Goal: Task Accomplishment & Management: Complete application form

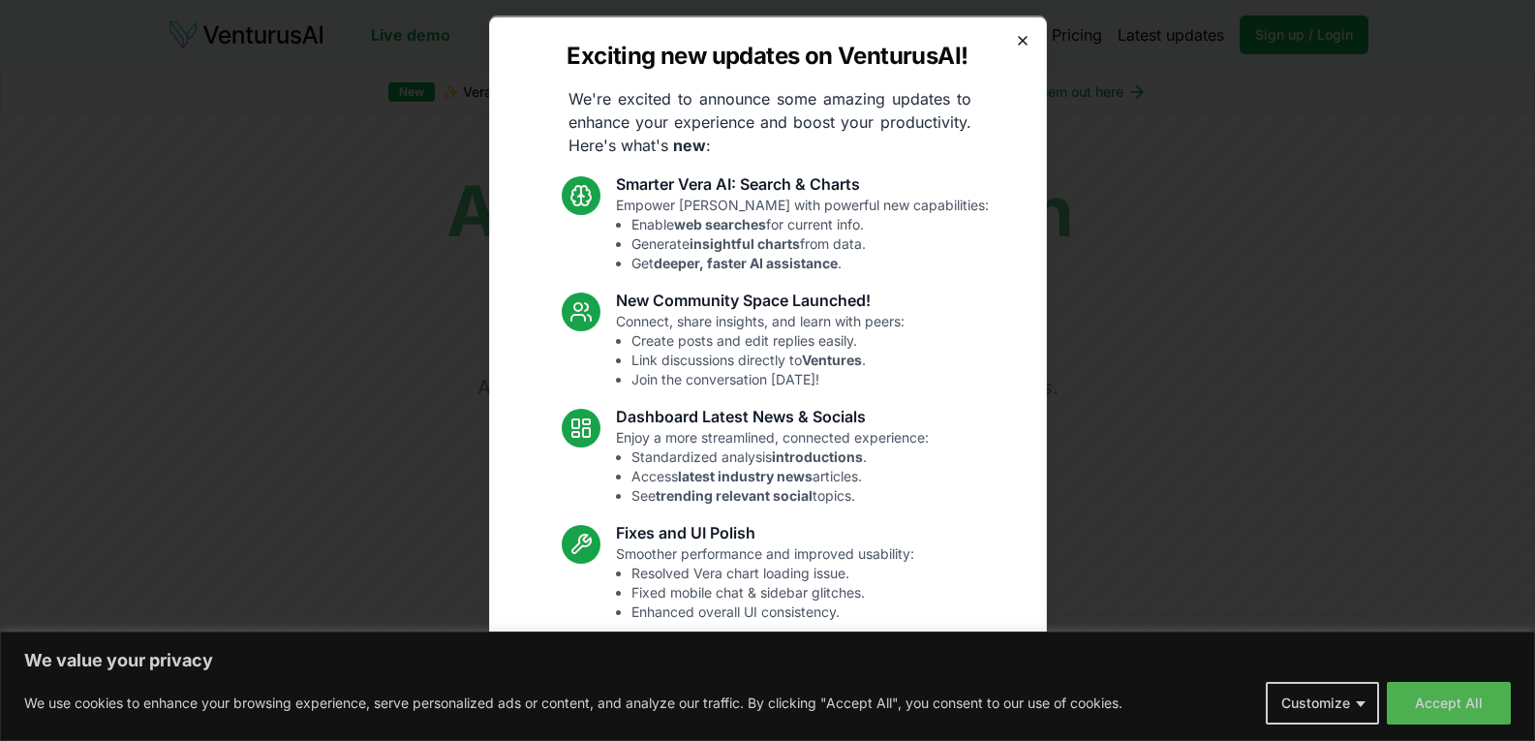
click at [1015, 35] on icon "button" at bounding box center [1022, 39] width 15 height 15
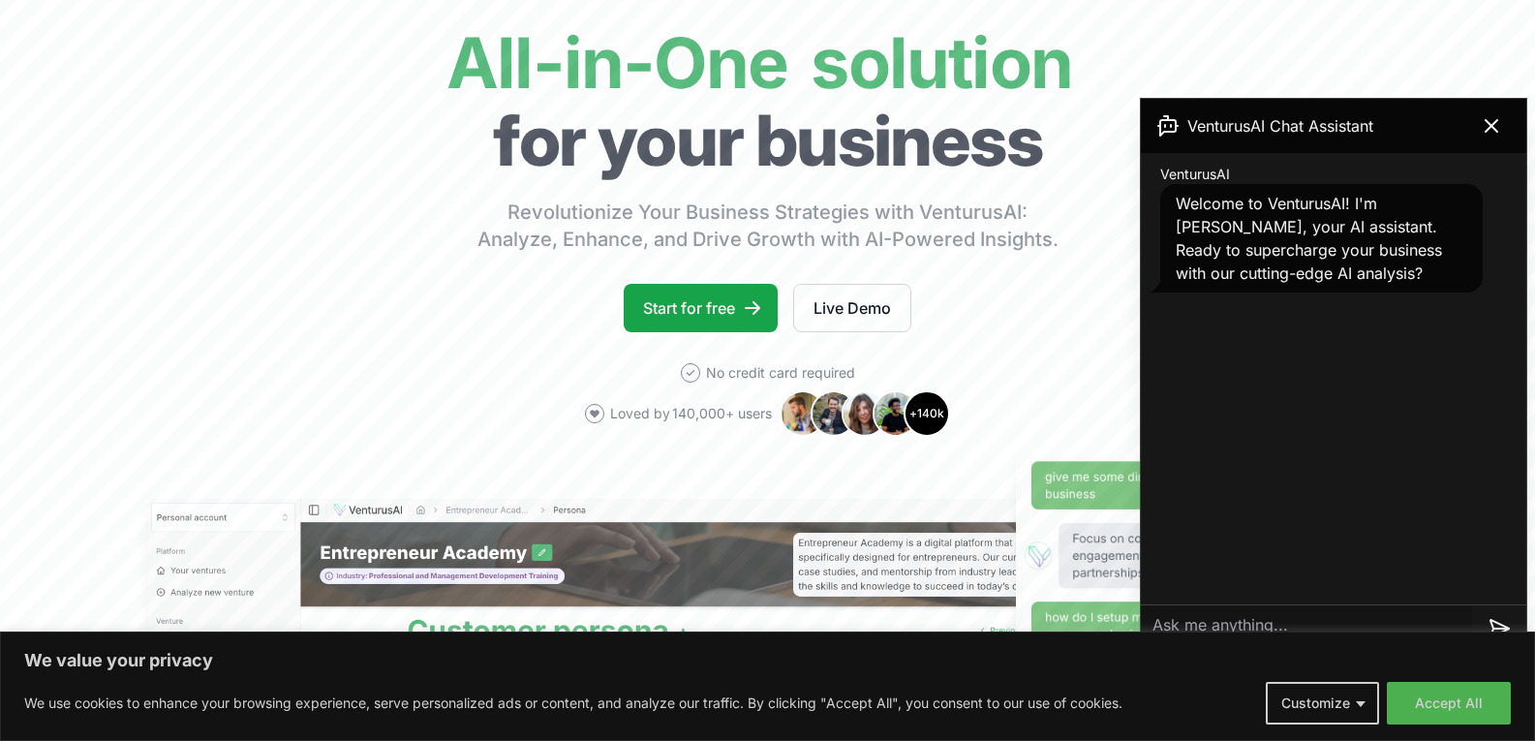
scroll to position [194, 0]
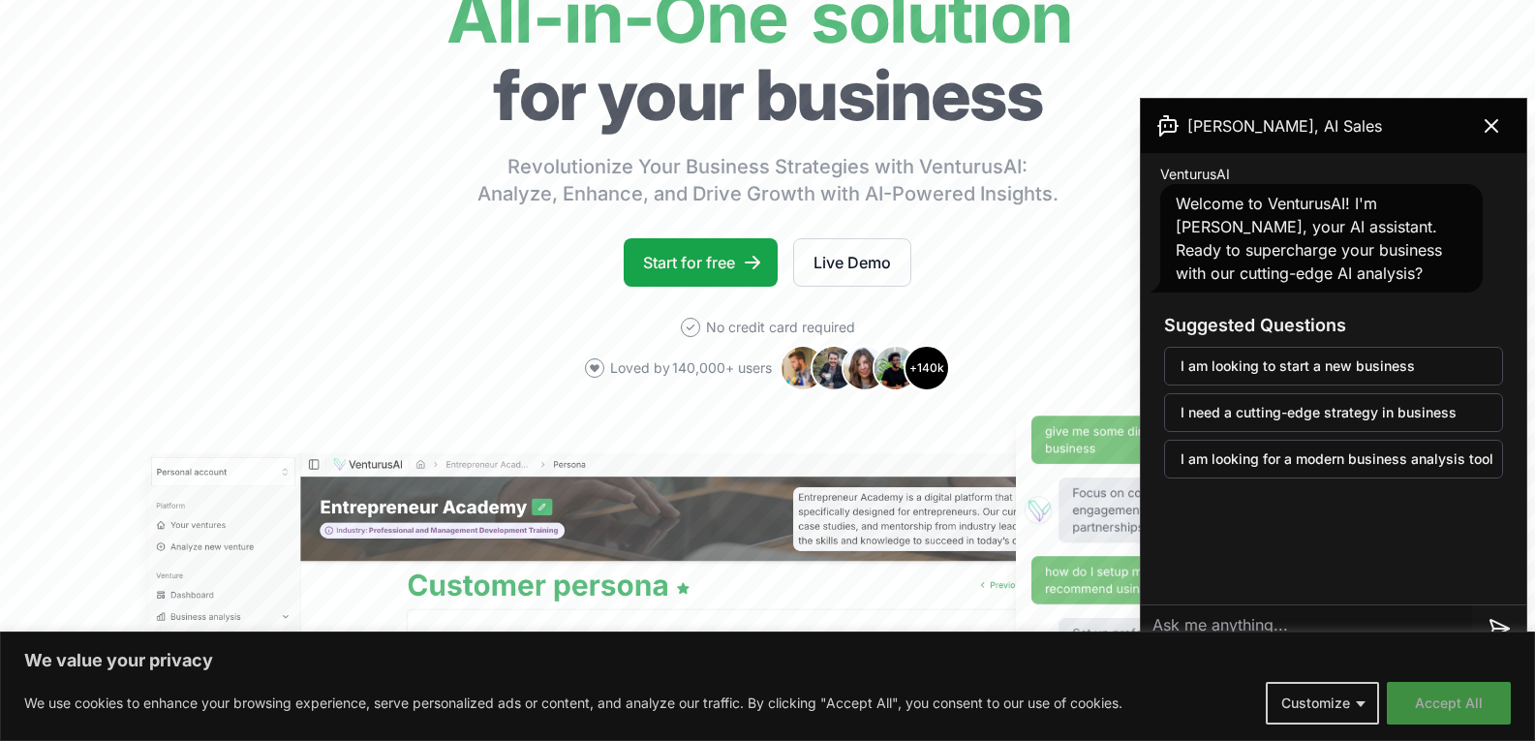
click at [1446, 703] on button "Accept All" at bounding box center [1449, 703] width 124 height 43
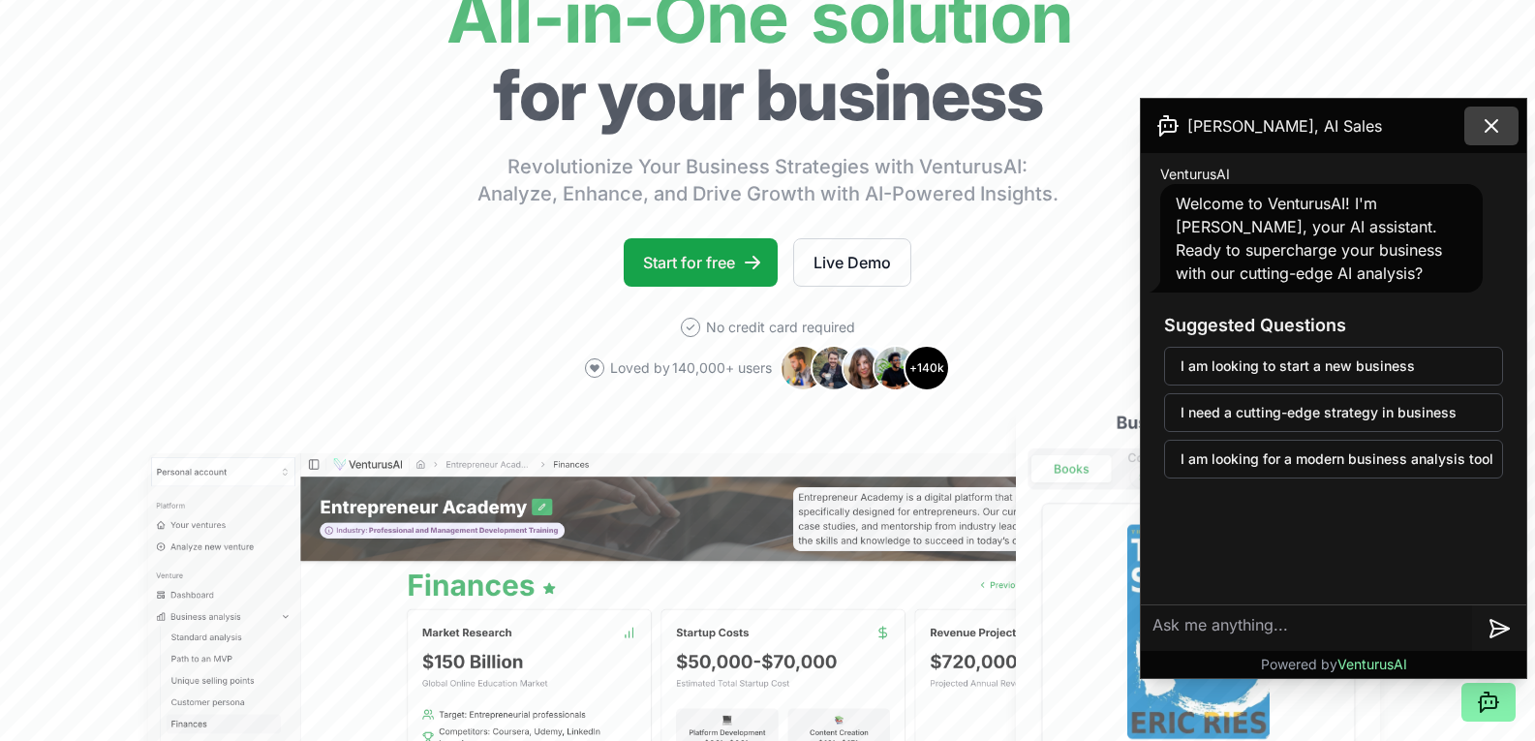
click at [1485, 122] on icon at bounding box center [1491, 125] width 23 height 23
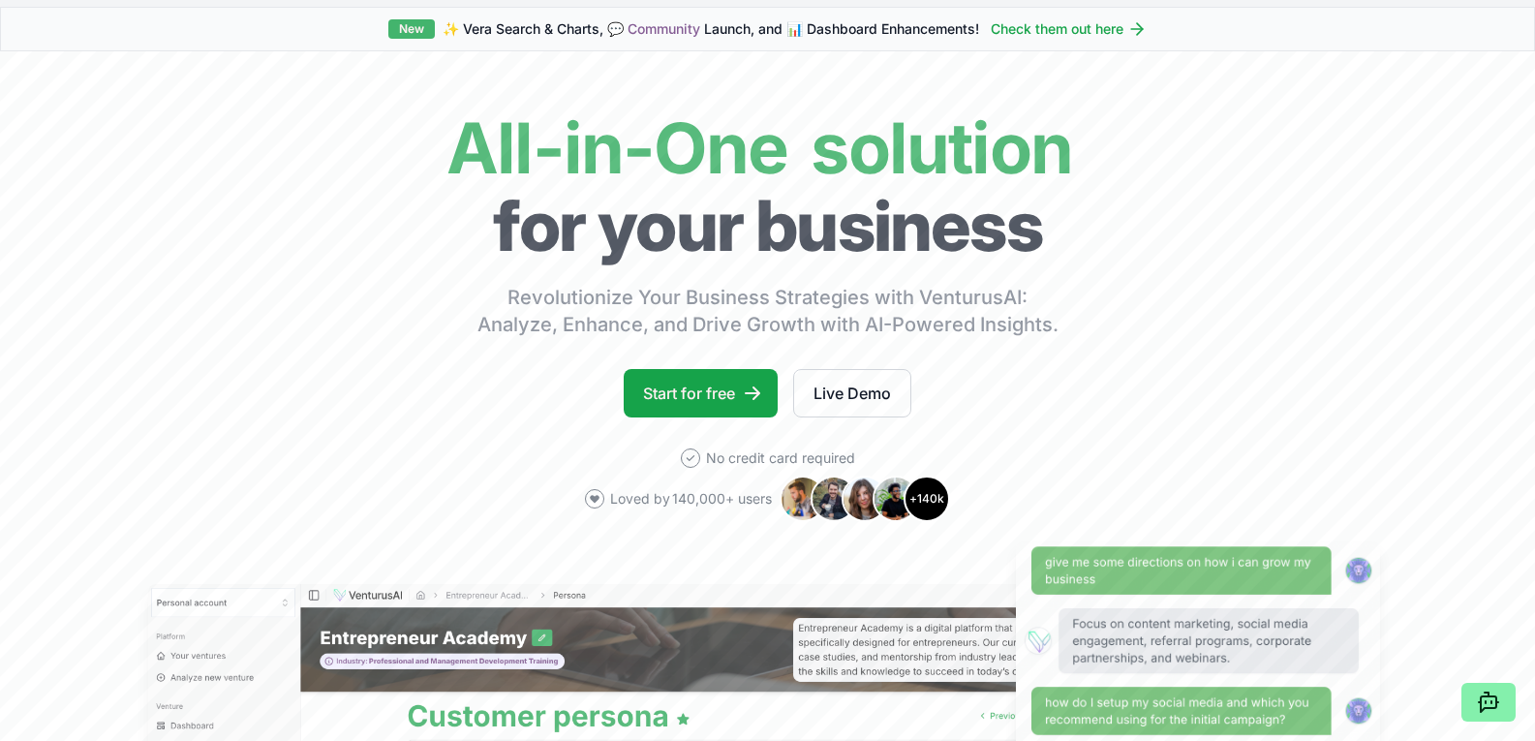
scroll to position [97, 0]
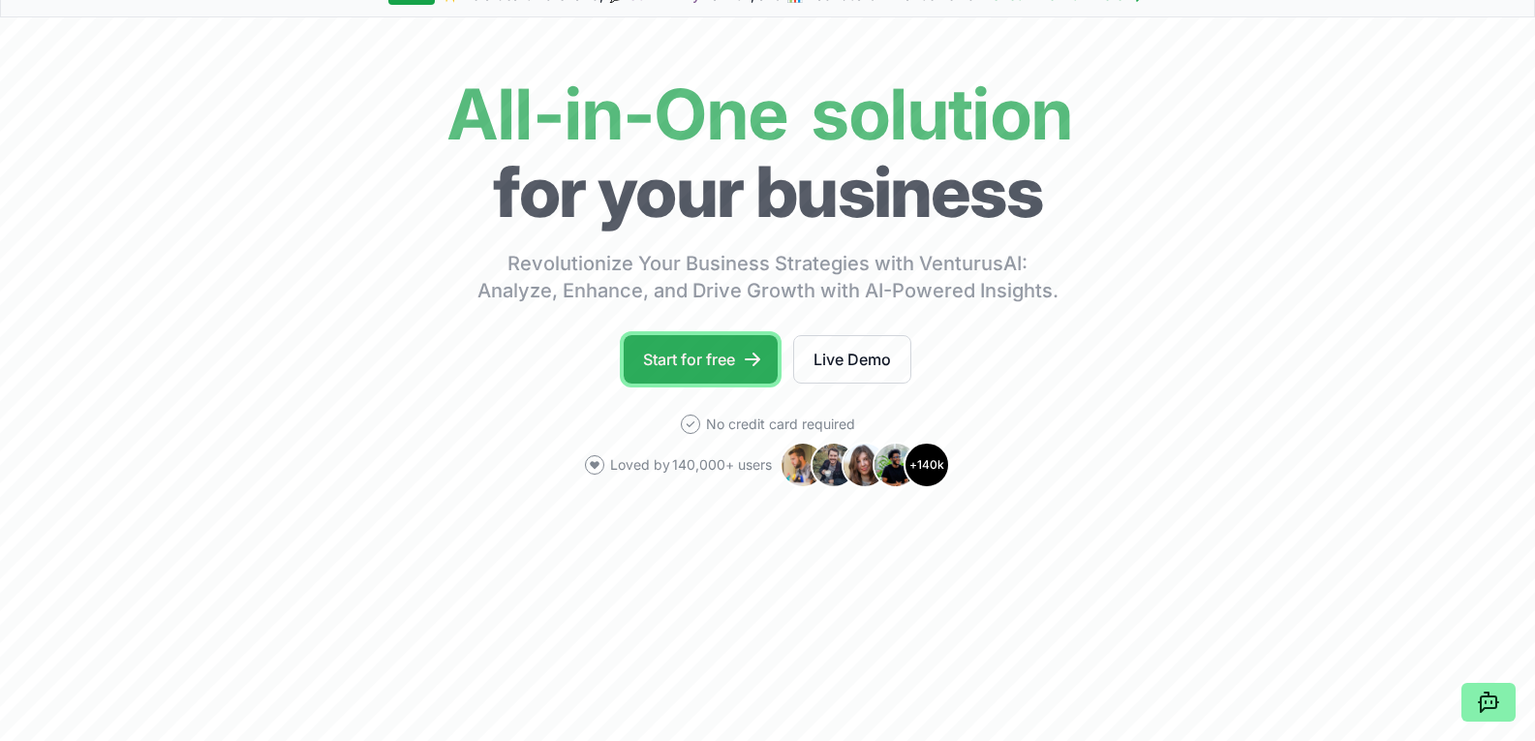
click at [694, 355] on link "Start for free" at bounding box center [701, 359] width 154 height 48
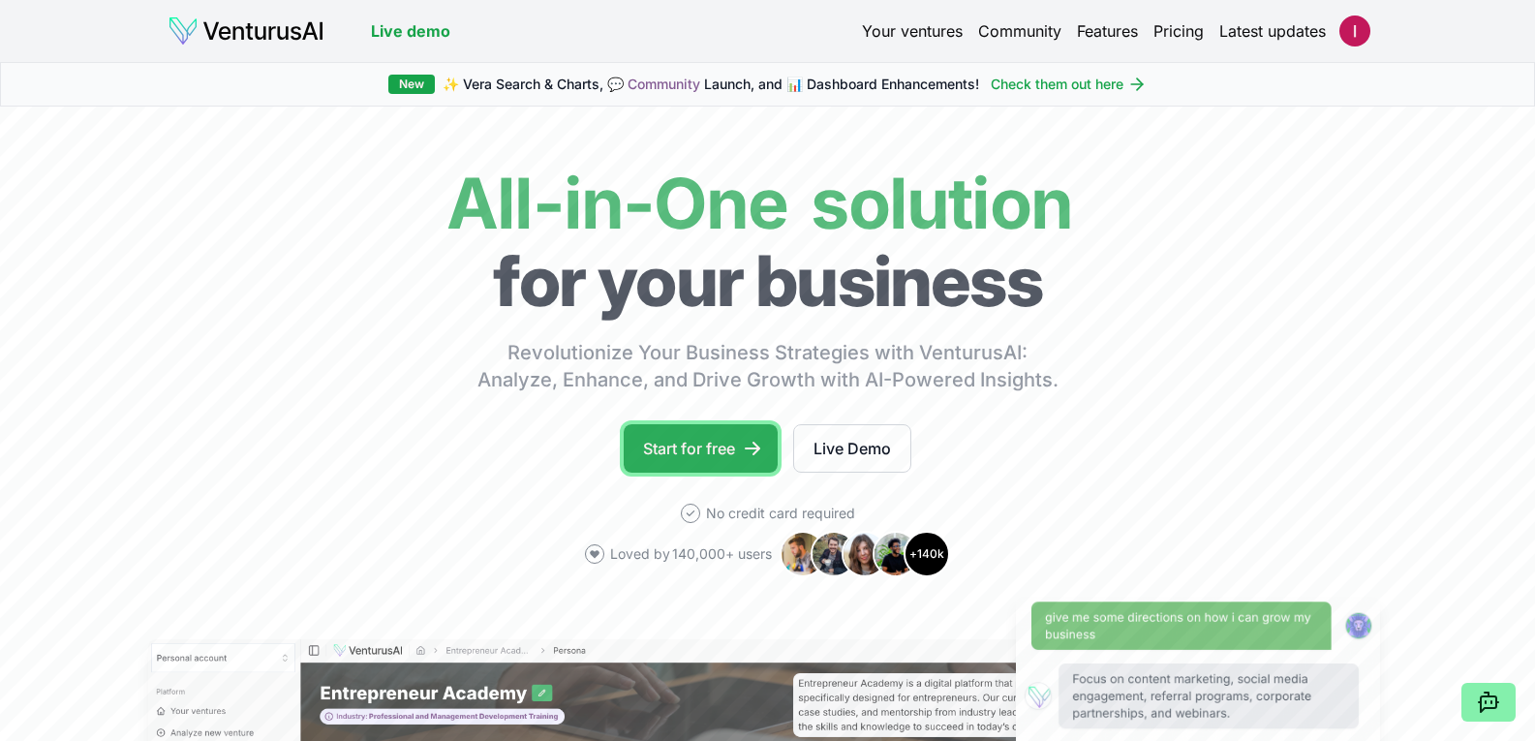
click at [739, 445] on link "Start for free" at bounding box center [701, 448] width 154 height 48
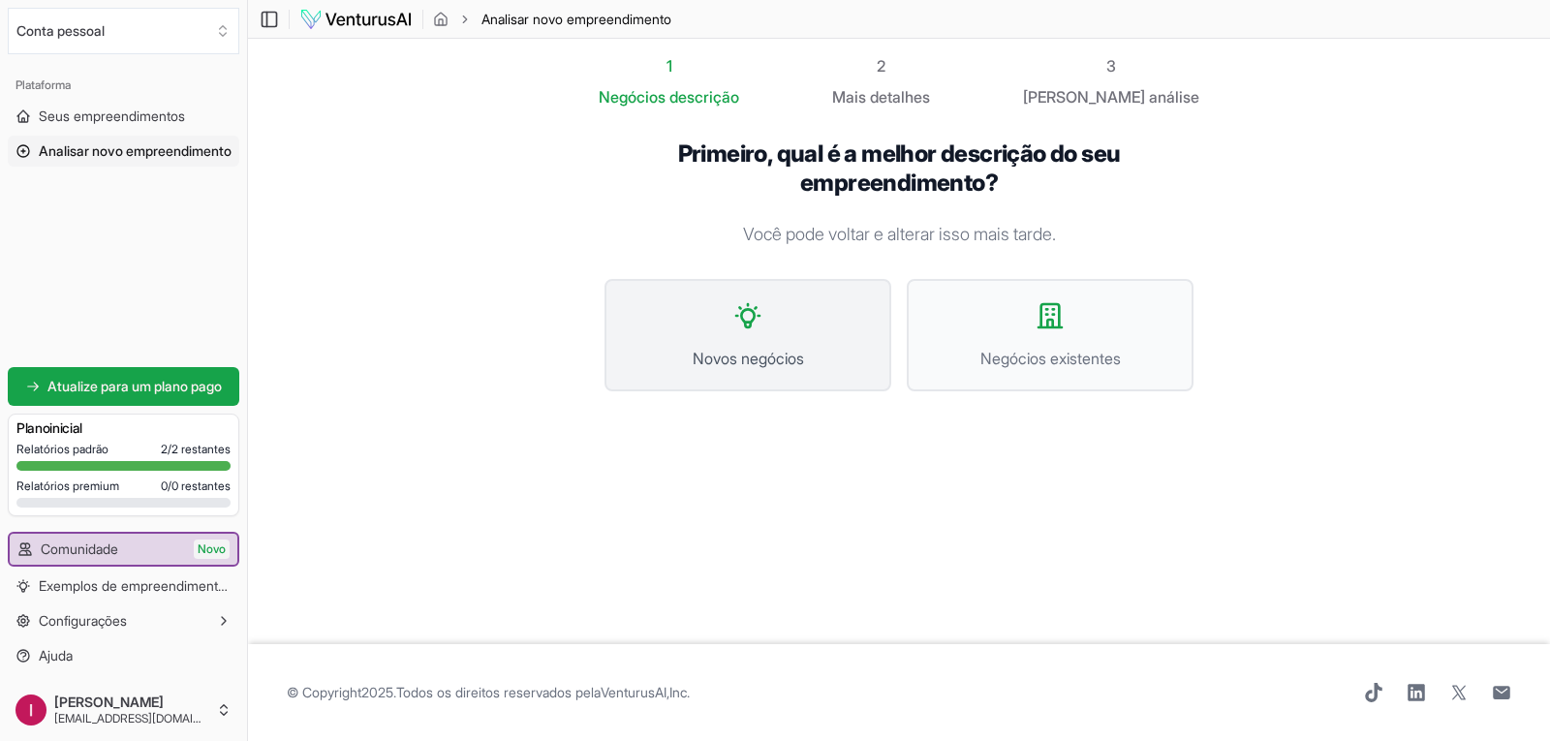
click at [769, 344] on button "Novos negócios" at bounding box center [747, 335] width 287 height 112
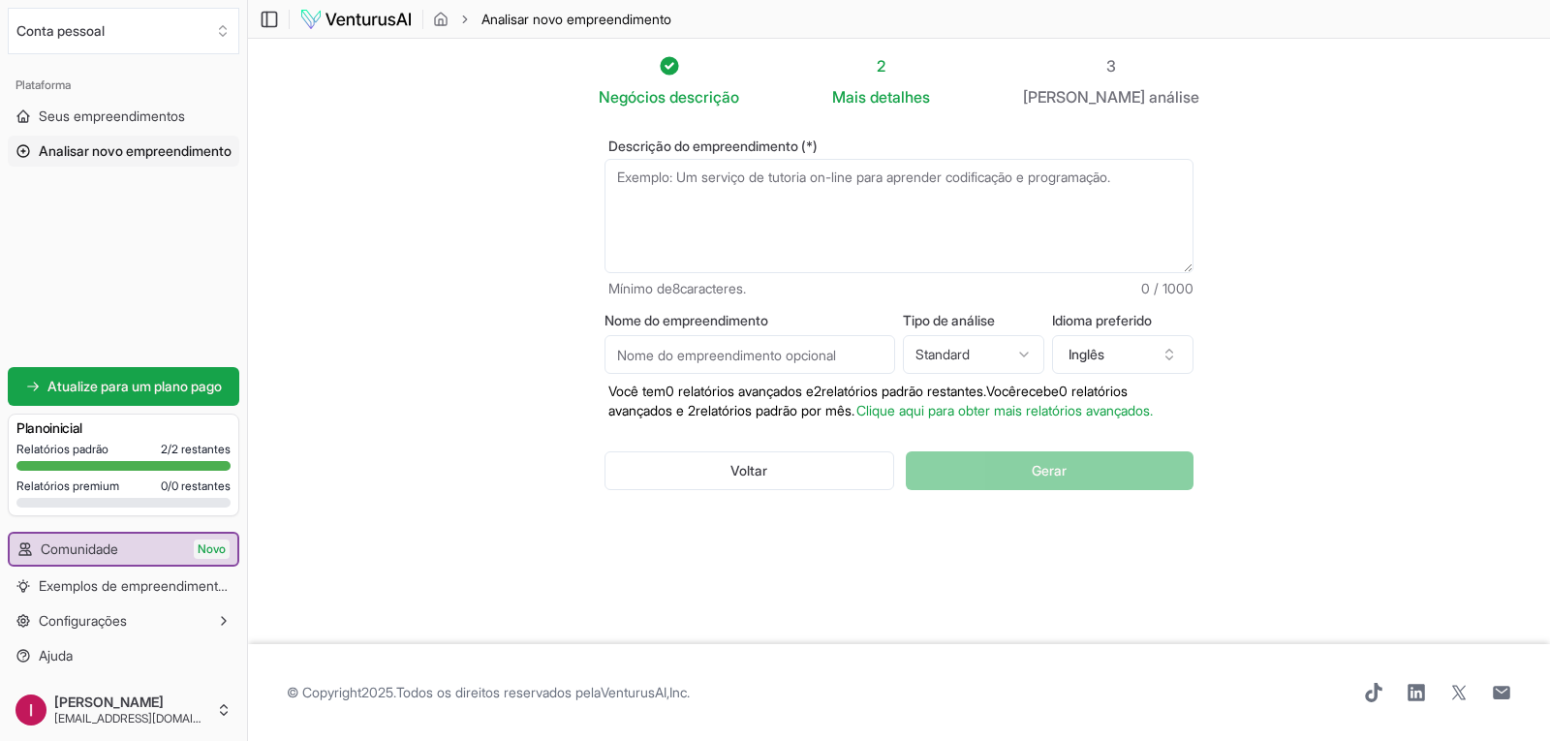
click at [748, 183] on textarea "Descrição do empreendimento (*)" at bounding box center [898, 216] width 589 height 114
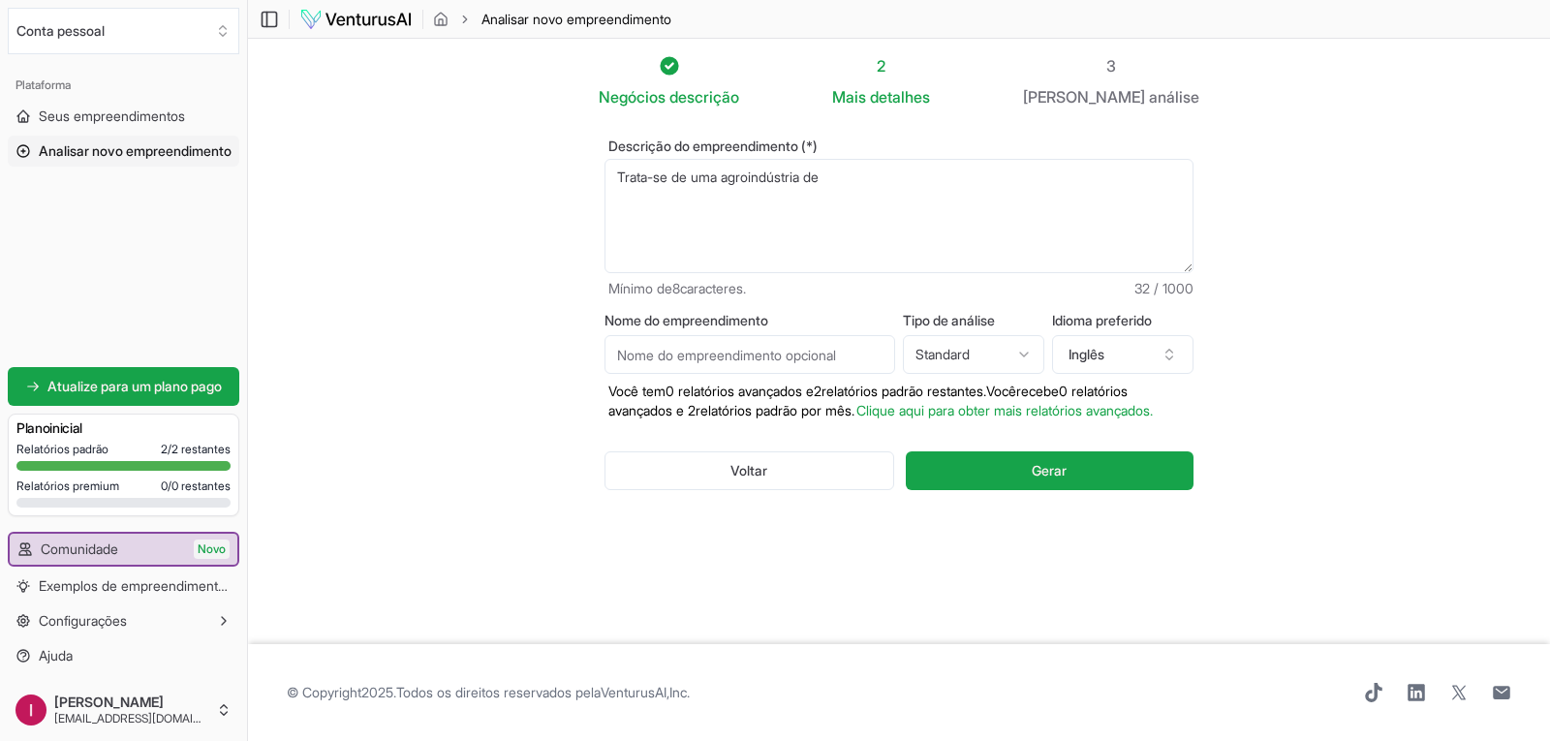
click at [846, 182] on textarea "Trata-se de uma agroindústria de" at bounding box center [898, 216] width 589 height 114
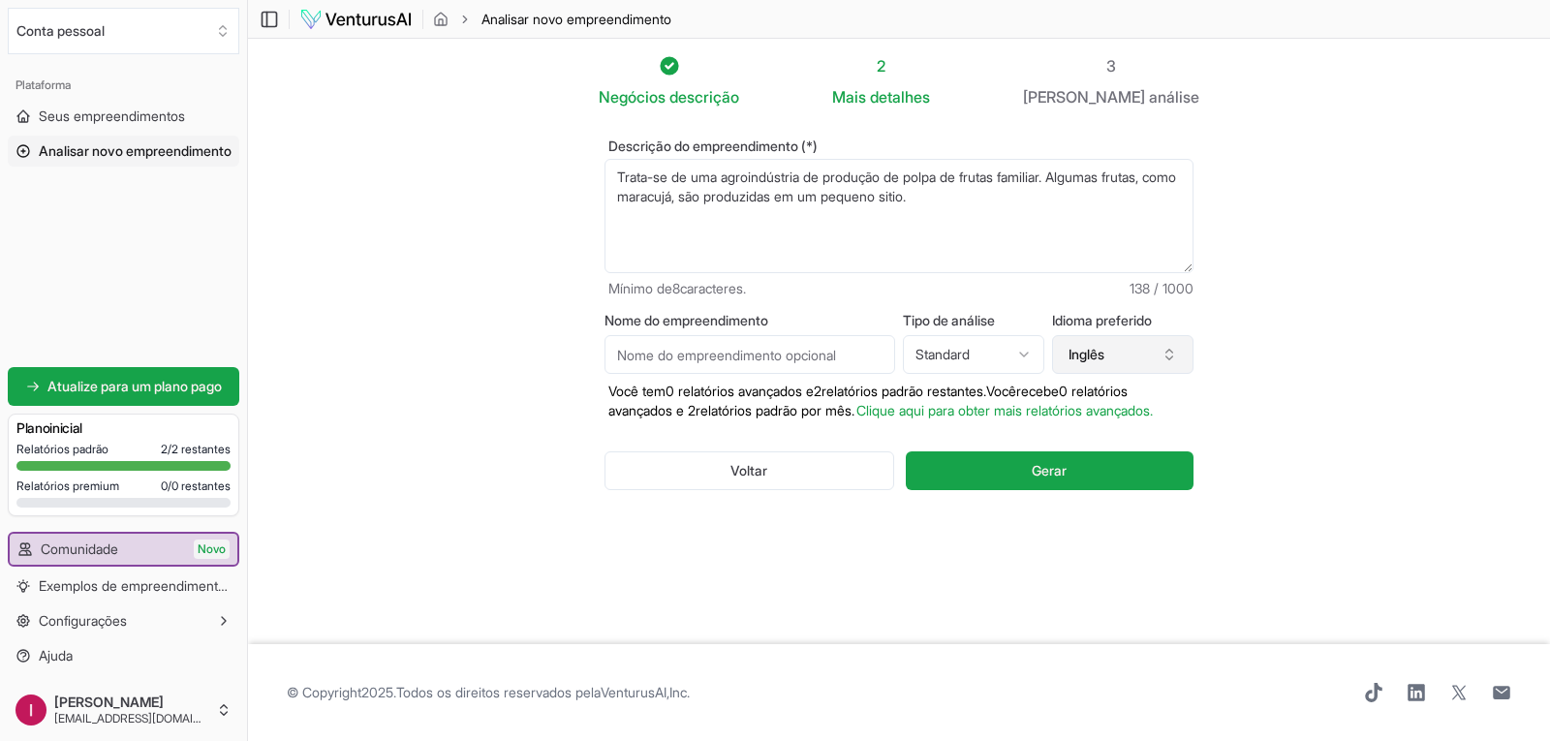
type textarea "Trata-se de uma agroindústria de produção de polpa de frutas familiar. Algumas …"
click at [1168, 356] on icon "button" at bounding box center [1168, 354] width 15 height 15
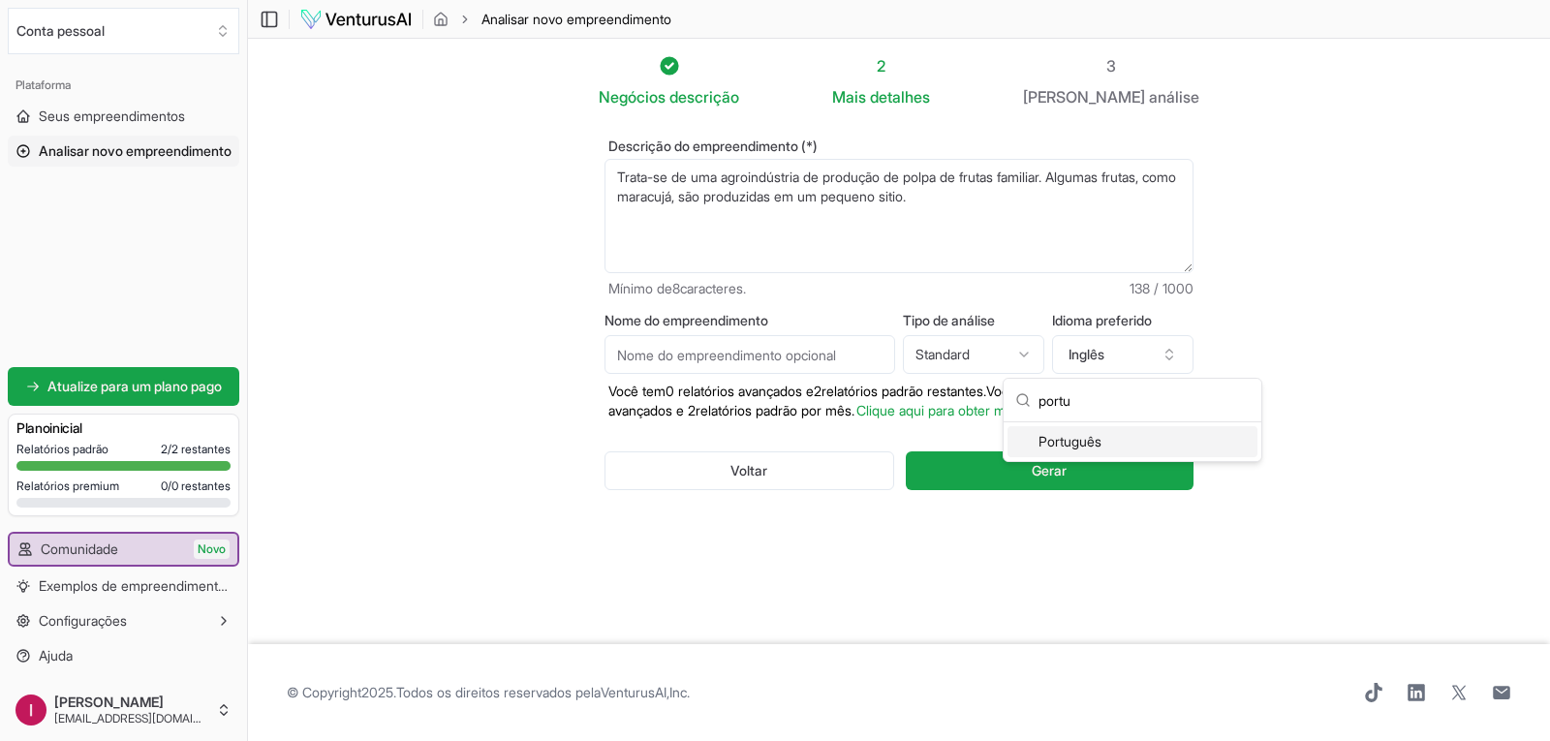
type input "portu"
click at [1106, 442] on div "Português" at bounding box center [1132, 441] width 250 height 31
click at [1011, 358] on html "Valorizamos sua privacidade Utilizamos cookies para aprimorar sua experiência d…" at bounding box center [775, 370] width 1550 height 741
click at [820, 348] on input "Nome do empreendimento" at bounding box center [749, 354] width 291 height 39
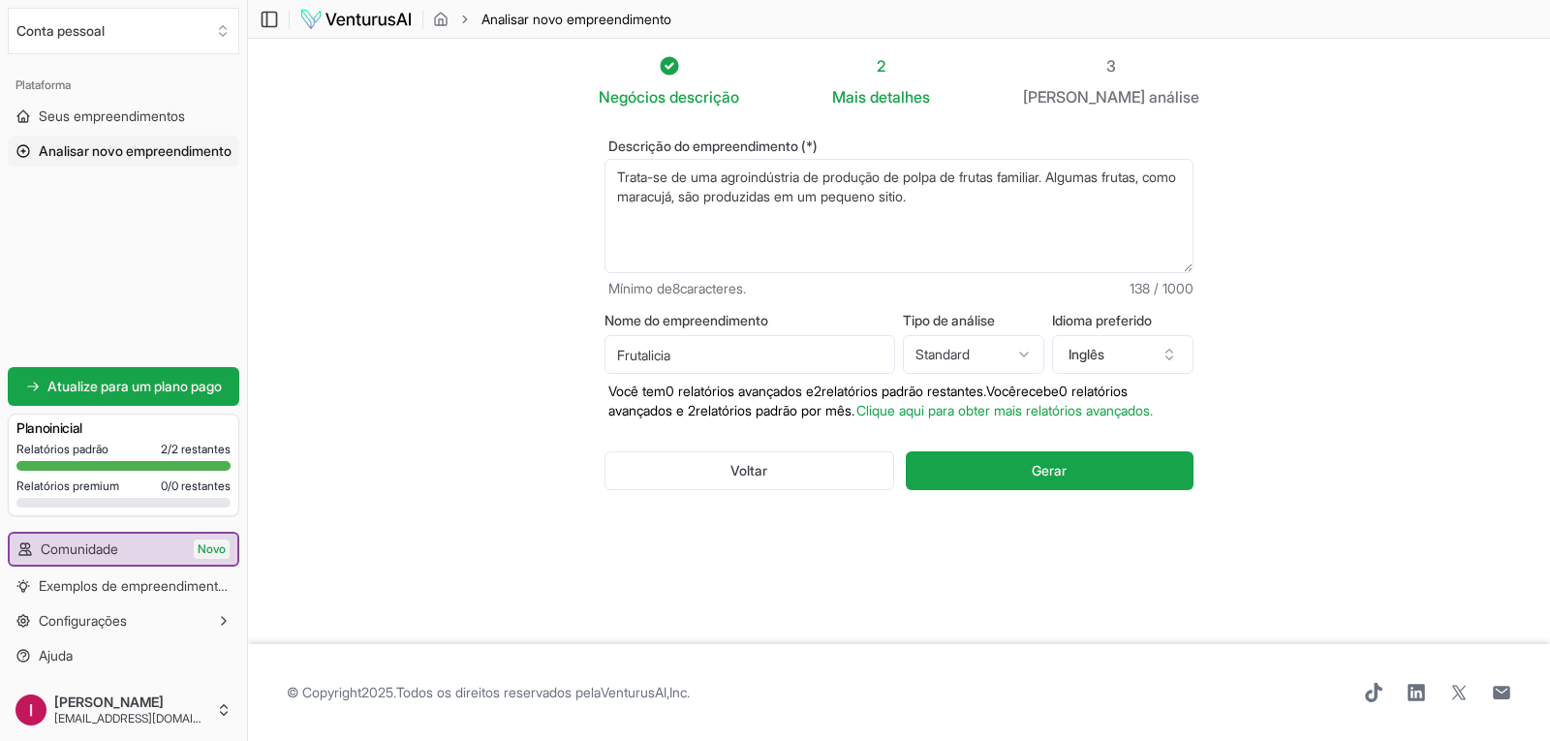
type input "Frutalicia"
click at [1019, 194] on textarea "Trata-se de uma agroindústria de produção de polpa de frutas familiar. Algumas …" at bounding box center [898, 216] width 589 height 114
click at [1168, 360] on icon "button" at bounding box center [1168, 354] width 15 height 15
type input "portu"
click at [1113, 437] on div "Português" at bounding box center [1132, 441] width 250 height 31
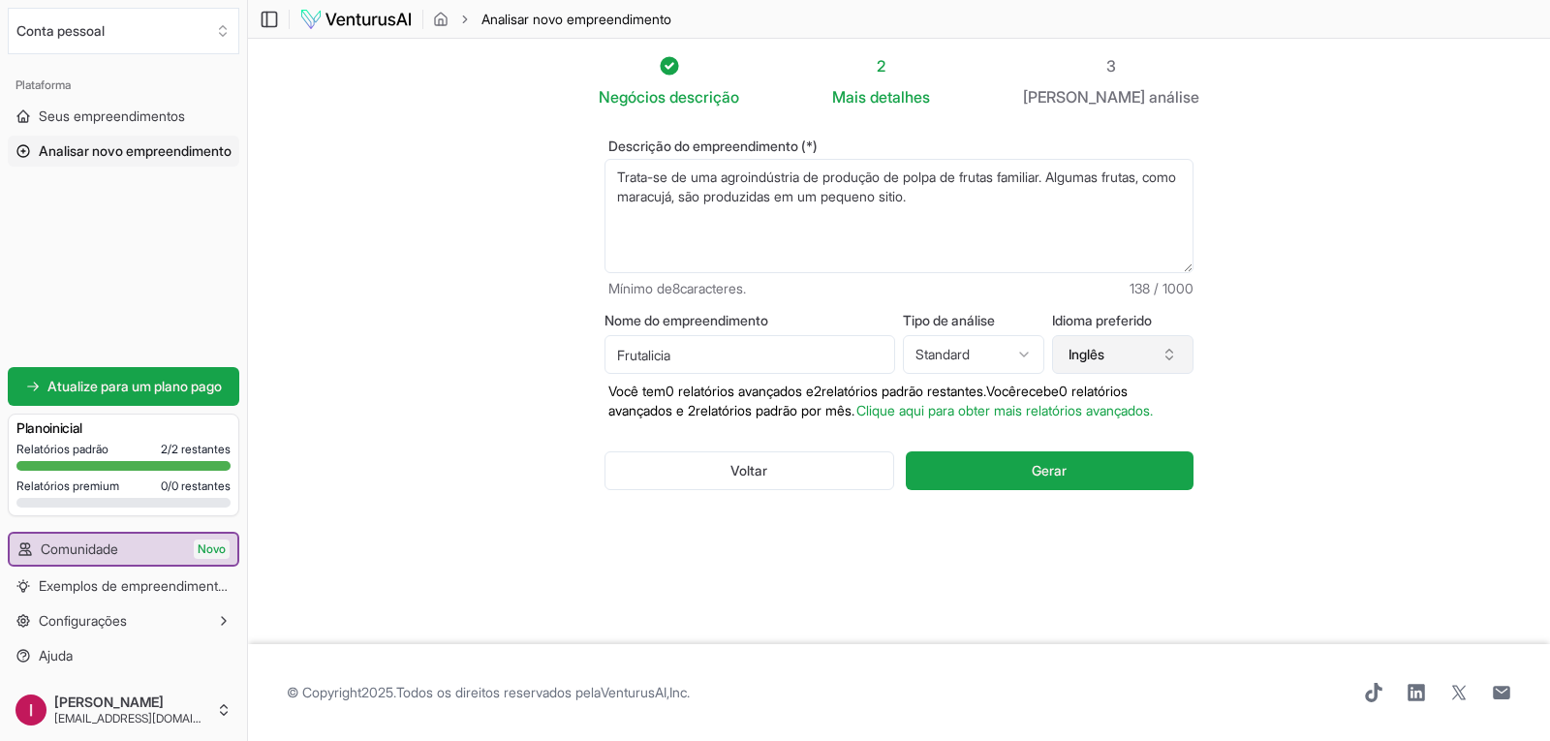
click at [1123, 372] on button "Inglês" at bounding box center [1122, 354] width 141 height 39
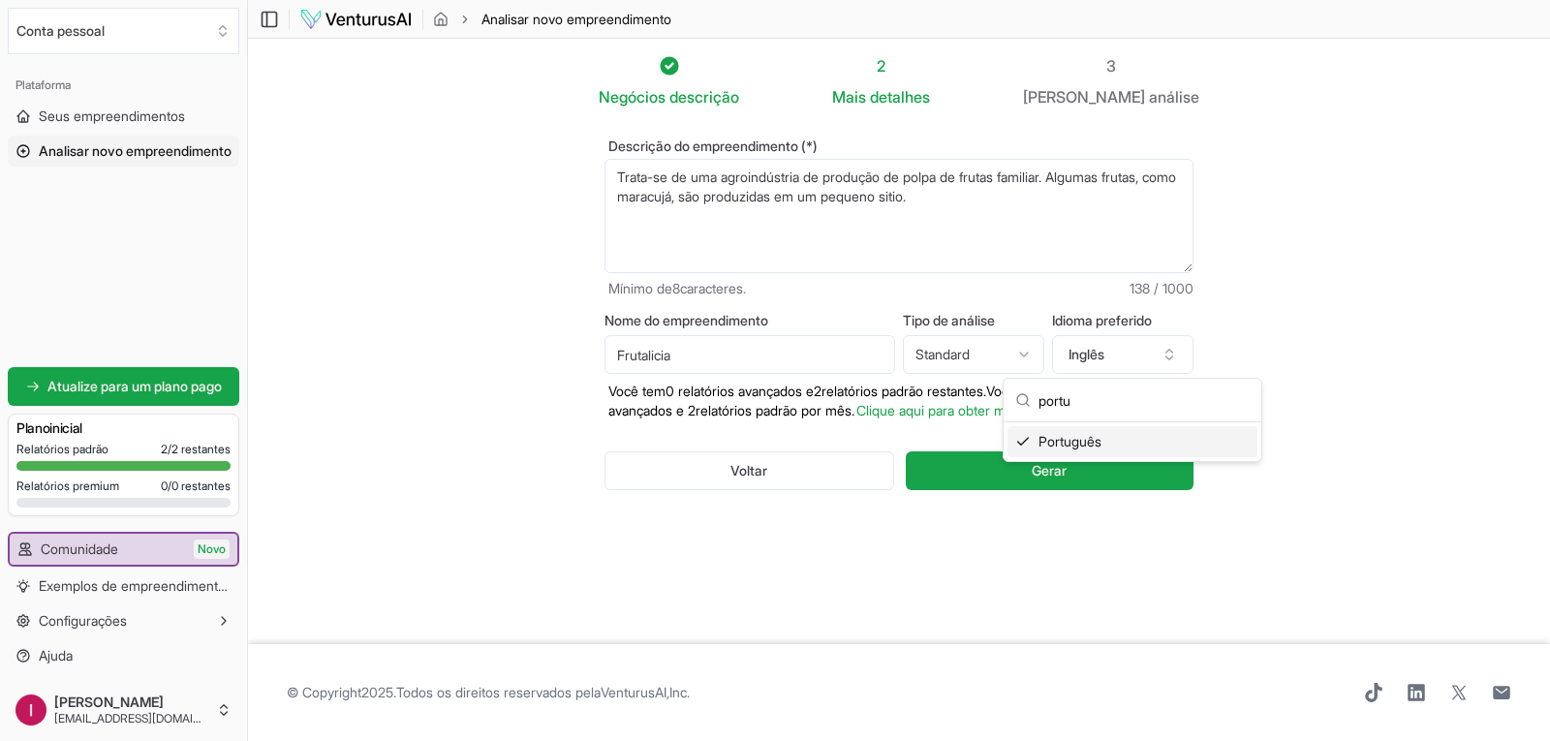
type input "portu"
click at [1080, 445] on font "Português" at bounding box center [1069, 441] width 63 height 16
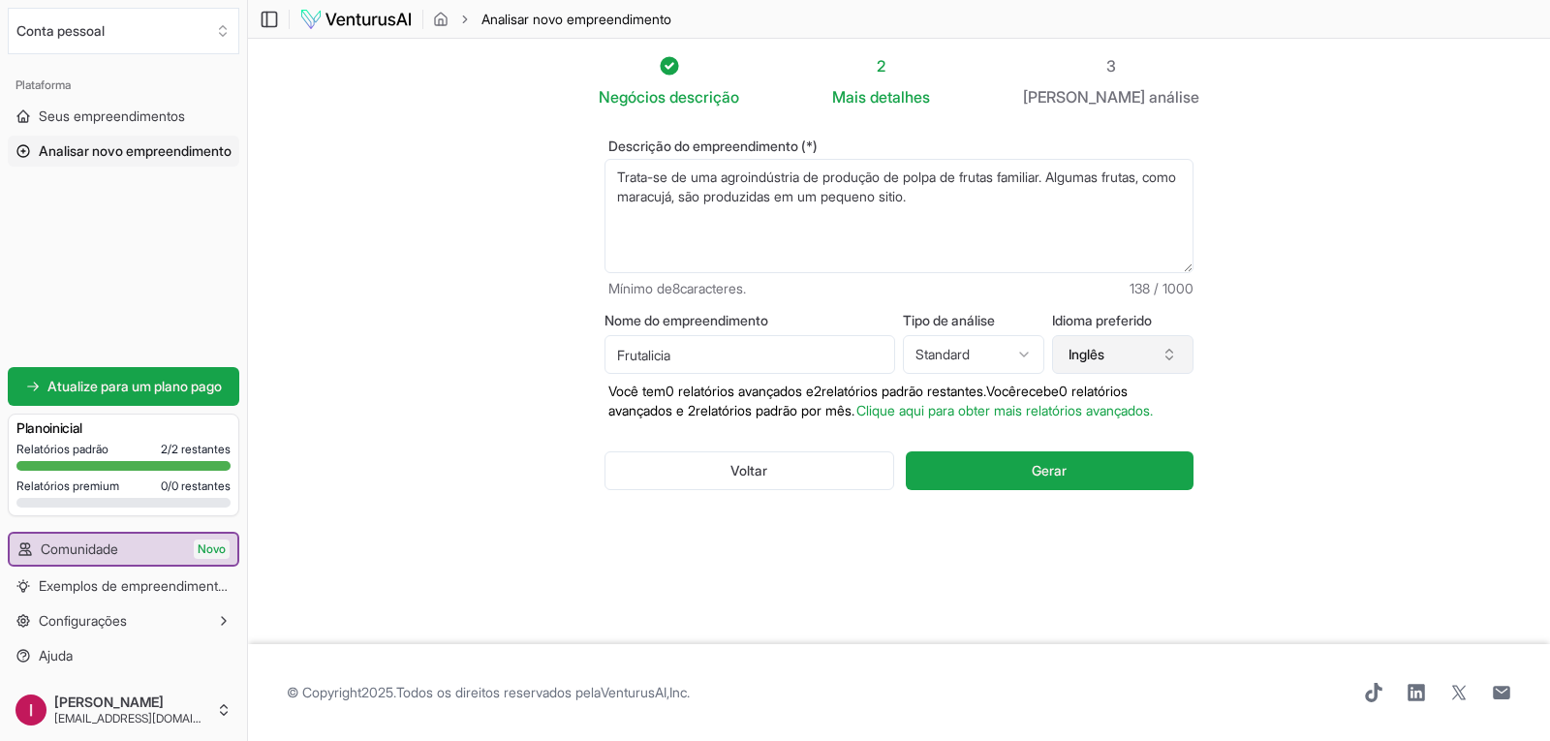
click at [1149, 353] on button "Inglês" at bounding box center [1122, 354] width 141 height 39
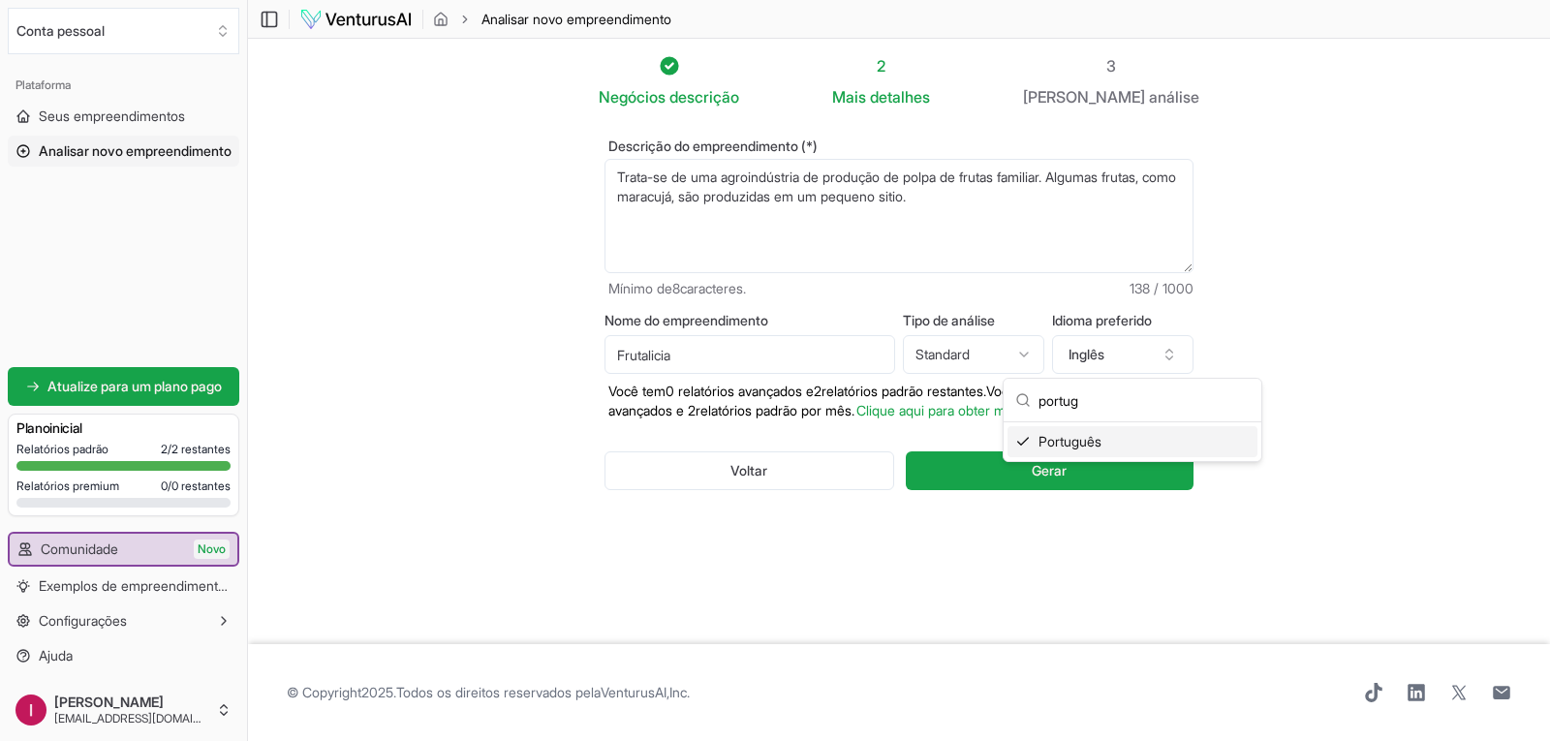
type input "portug"
click at [1083, 439] on font "Português" at bounding box center [1069, 441] width 63 height 16
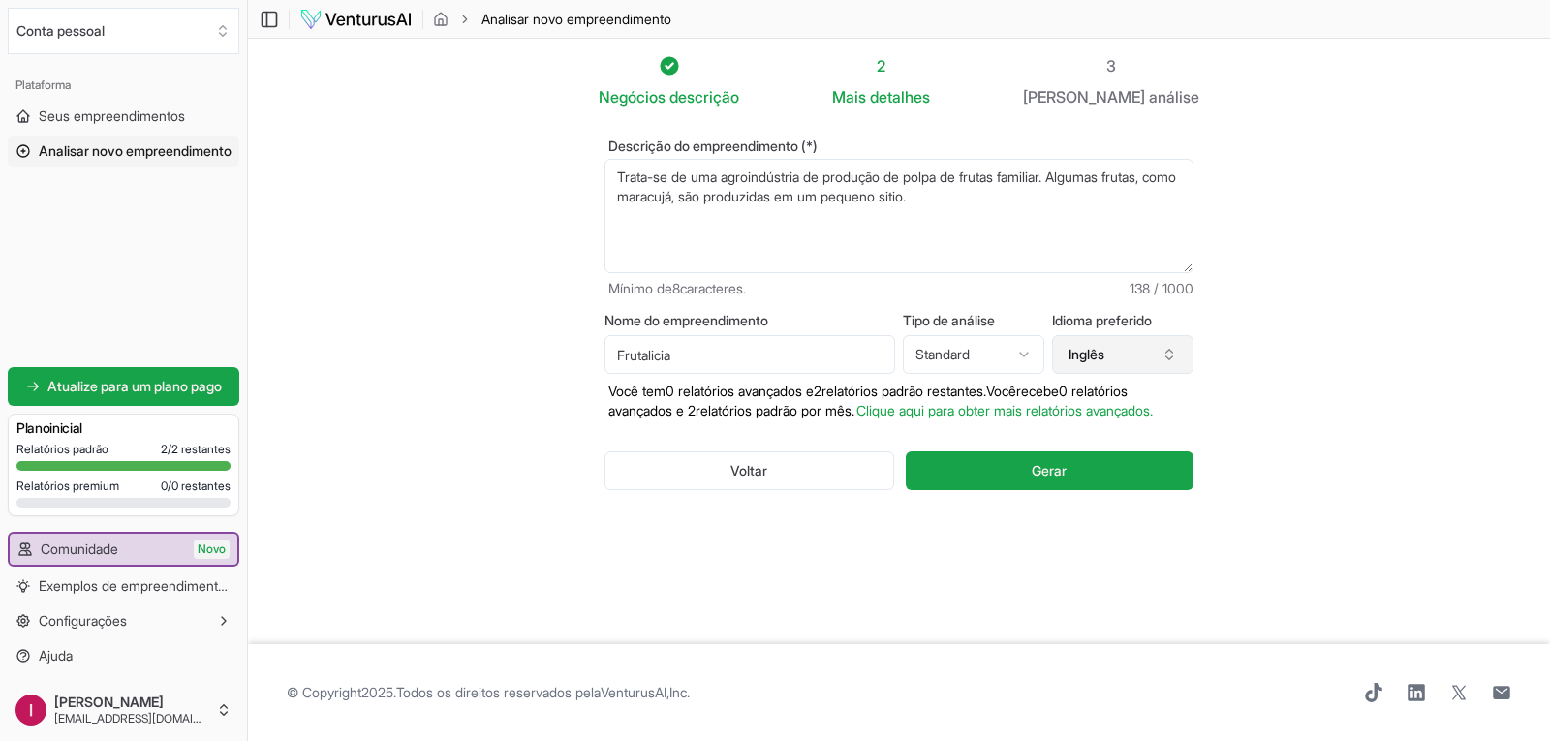
click at [1101, 352] on font "Inglês" at bounding box center [1086, 354] width 36 height 16
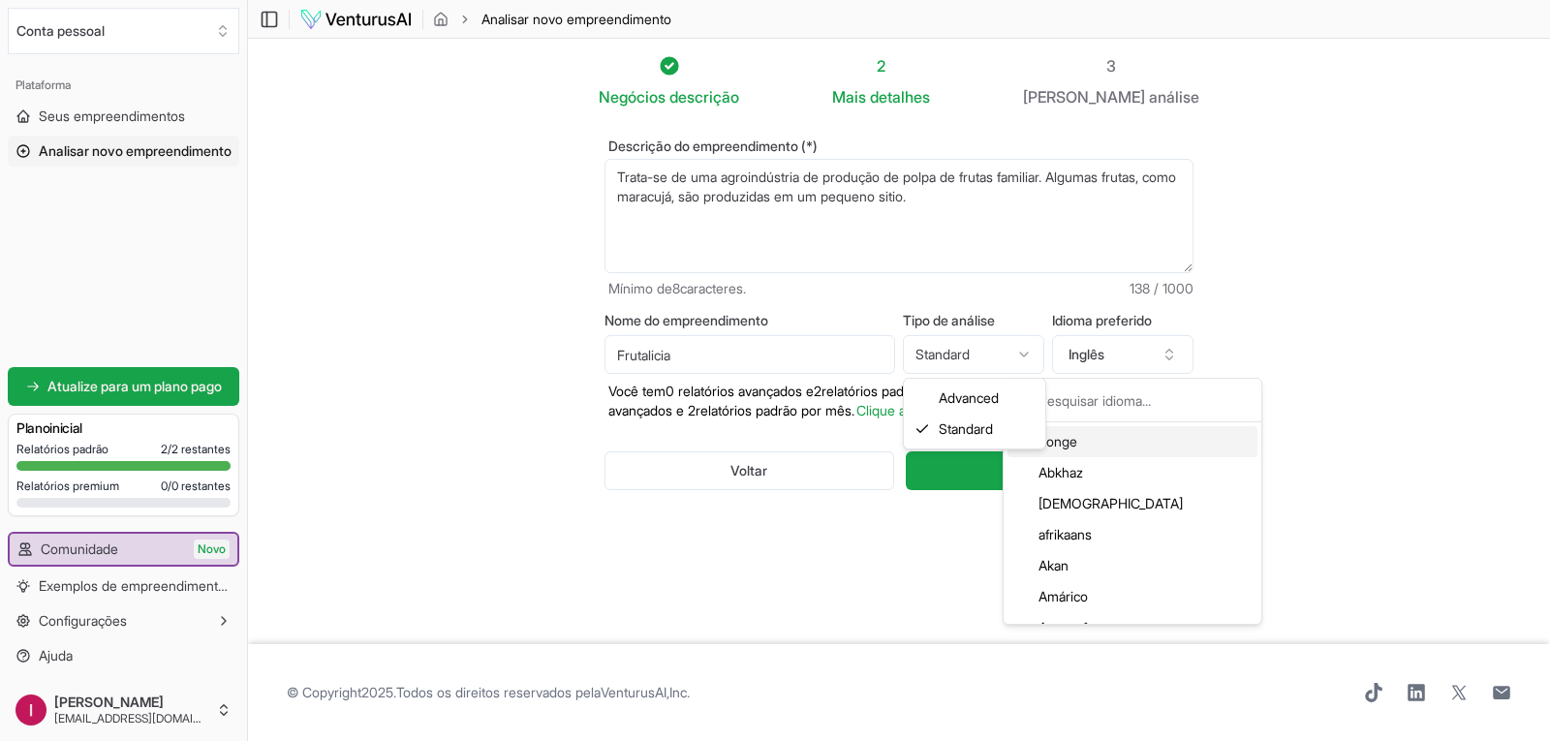
click at [1017, 353] on html "Valorizamos sua privacidade Utilizamos cookies para aprimorar sua experiência d…" at bounding box center [775, 370] width 1550 height 741
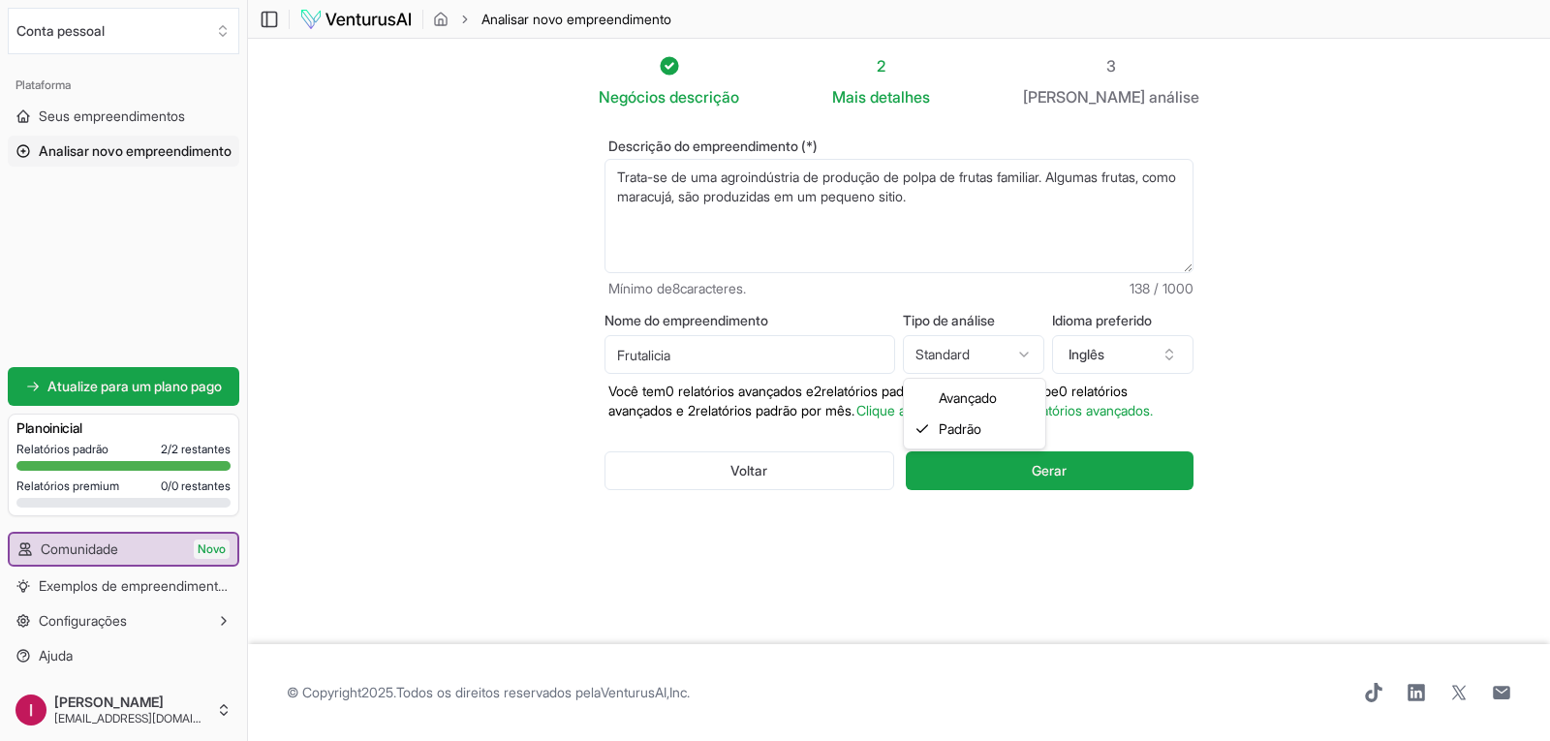
select select "advanced"
click at [1084, 364] on button "Inglês" at bounding box center [1122, 354] width 141 height 39
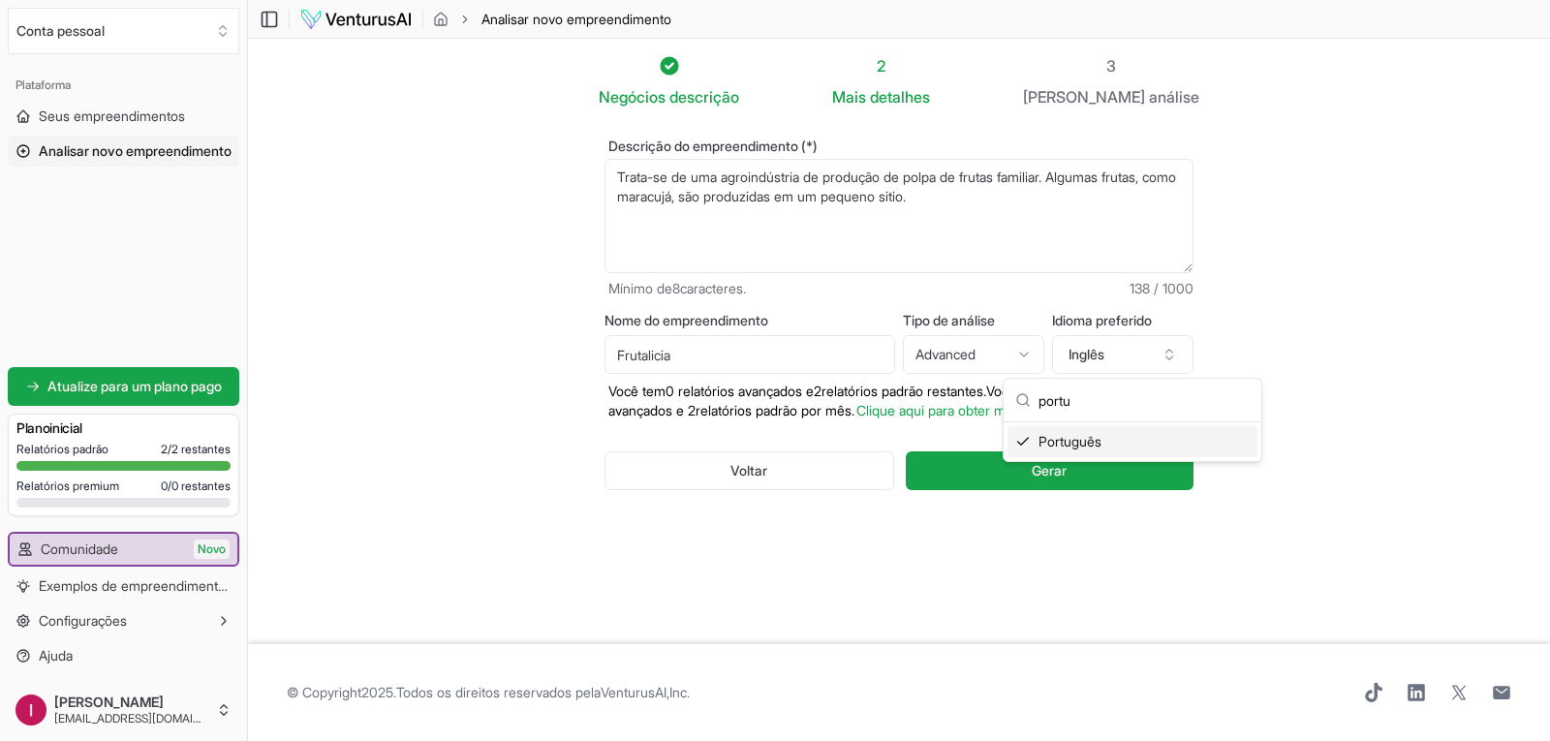
type input "portu"
click at [1122, 436] on div "Português" at bounding box center [1132, 441] width 250 height 31
click at [1022, 356] on html "Valorizamos sua privacidade Utilizamos cookies para aprimorar sua experiência d…" at bounding box center [775, 370] width 1550 height 741
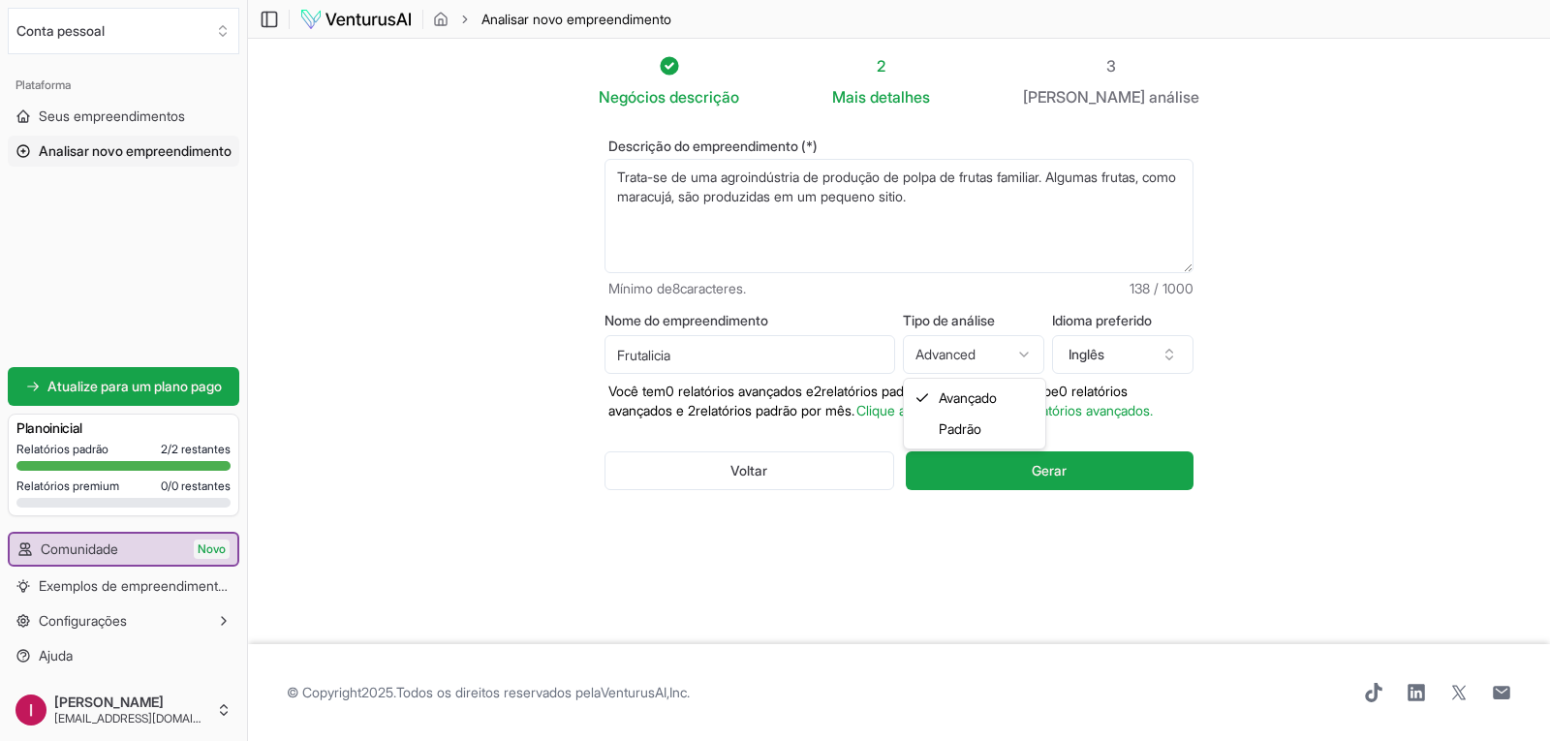
select select "standard"
click at [1117, 360] on button "Inglês" at bounding box center [1122, 354] width 141 height 39
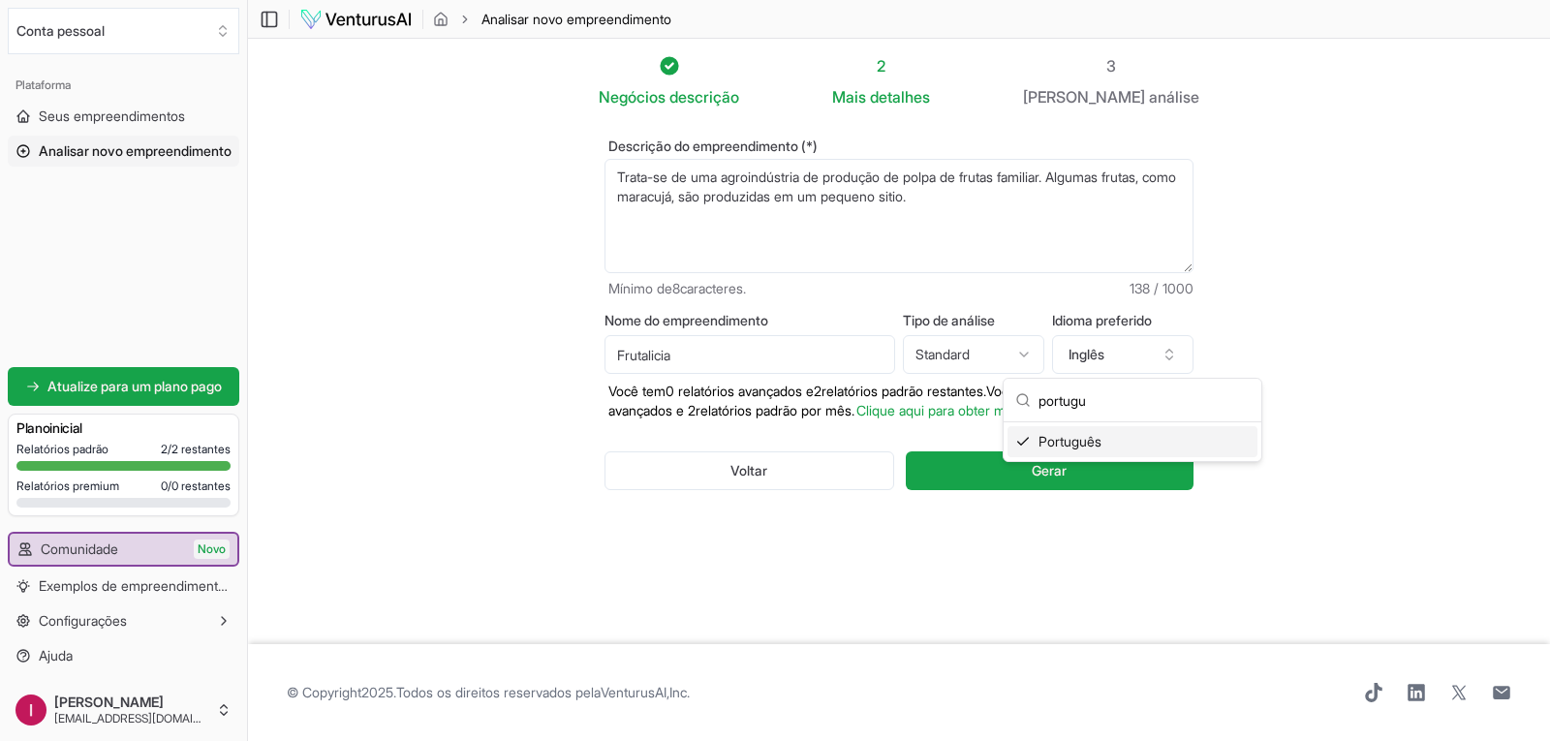
type input "portugu"
click at [1086, 436] on font "Português" at bounding box center [1069, 441] width 63 height 16
click at [1008, 203] on textarea "Trata-se de uma agroindústria de produção de polpa de frutas familiar. Algumas …" at bounding box center [898, 216] width 589 height 114
click at [1036, 199] on textarea "Trata-se de uma agroindústria de produção de polpa de frutas familiar. Algumas …" at bounding box center [898, 216] width 589 height 114
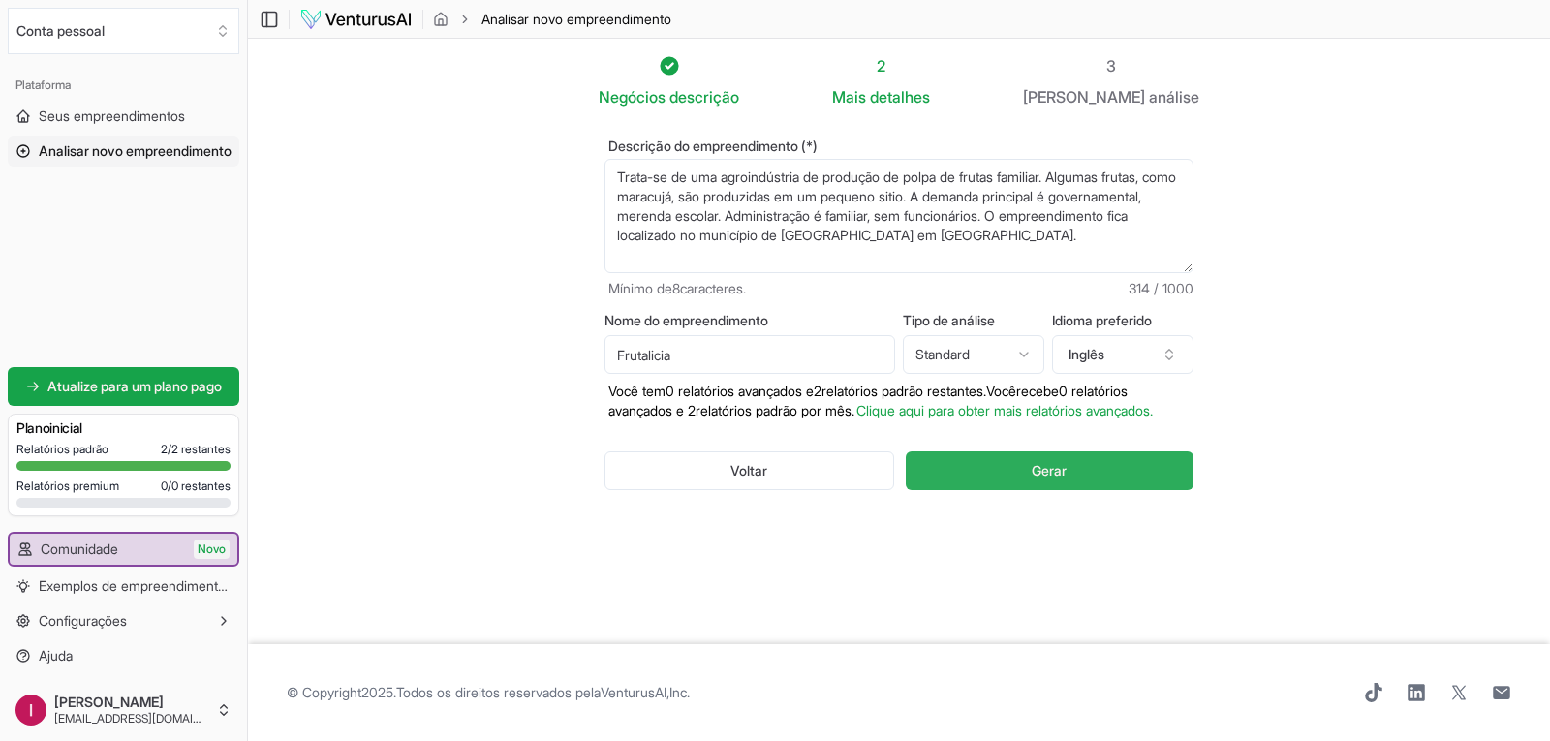
type textarea "Trata-se de uma agroindústria de produção de polpa de frutas familiar. Algumas …"
click at [1109, 490] on button "Gerar" at bounding box center [1050, 470] width 288 height 39
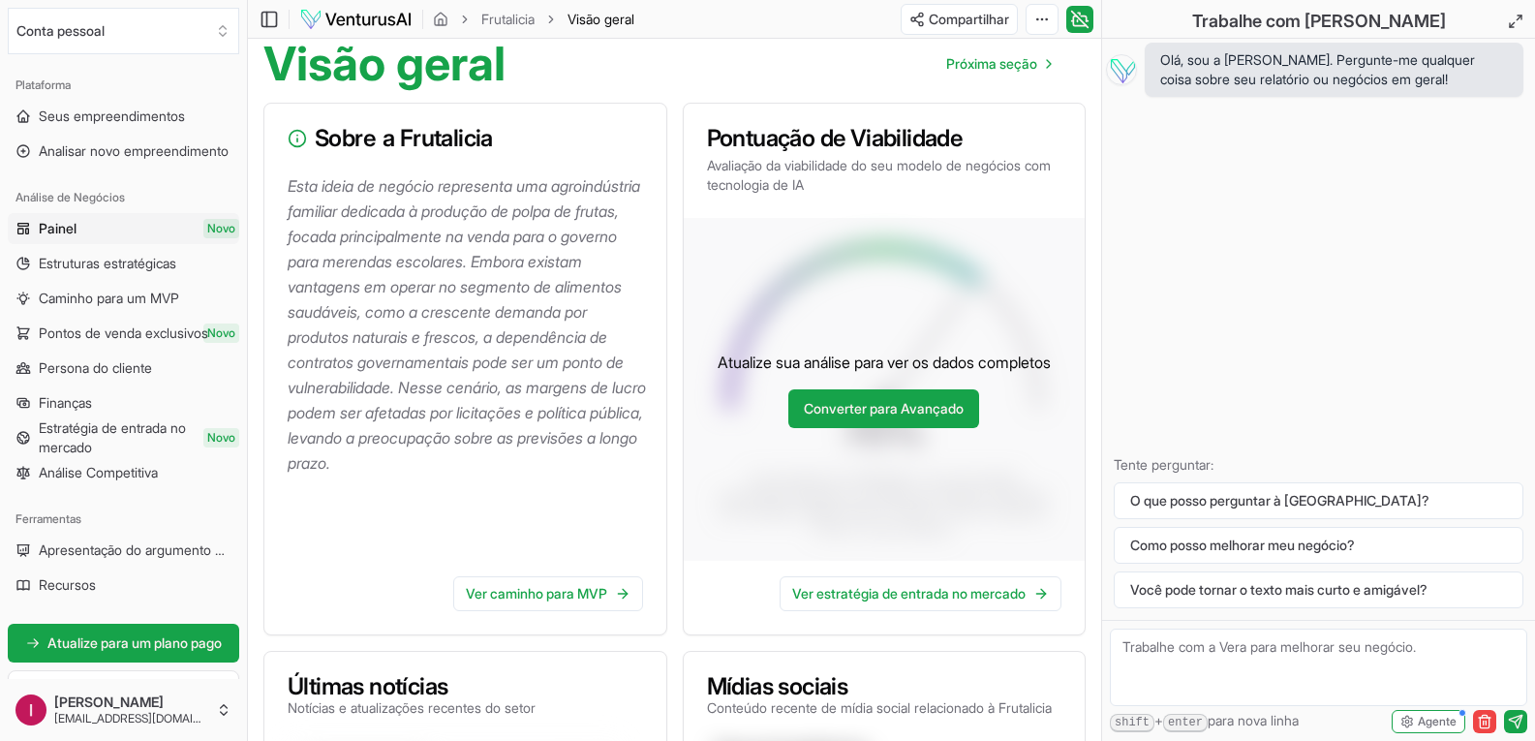
scroll to position [291, 0]
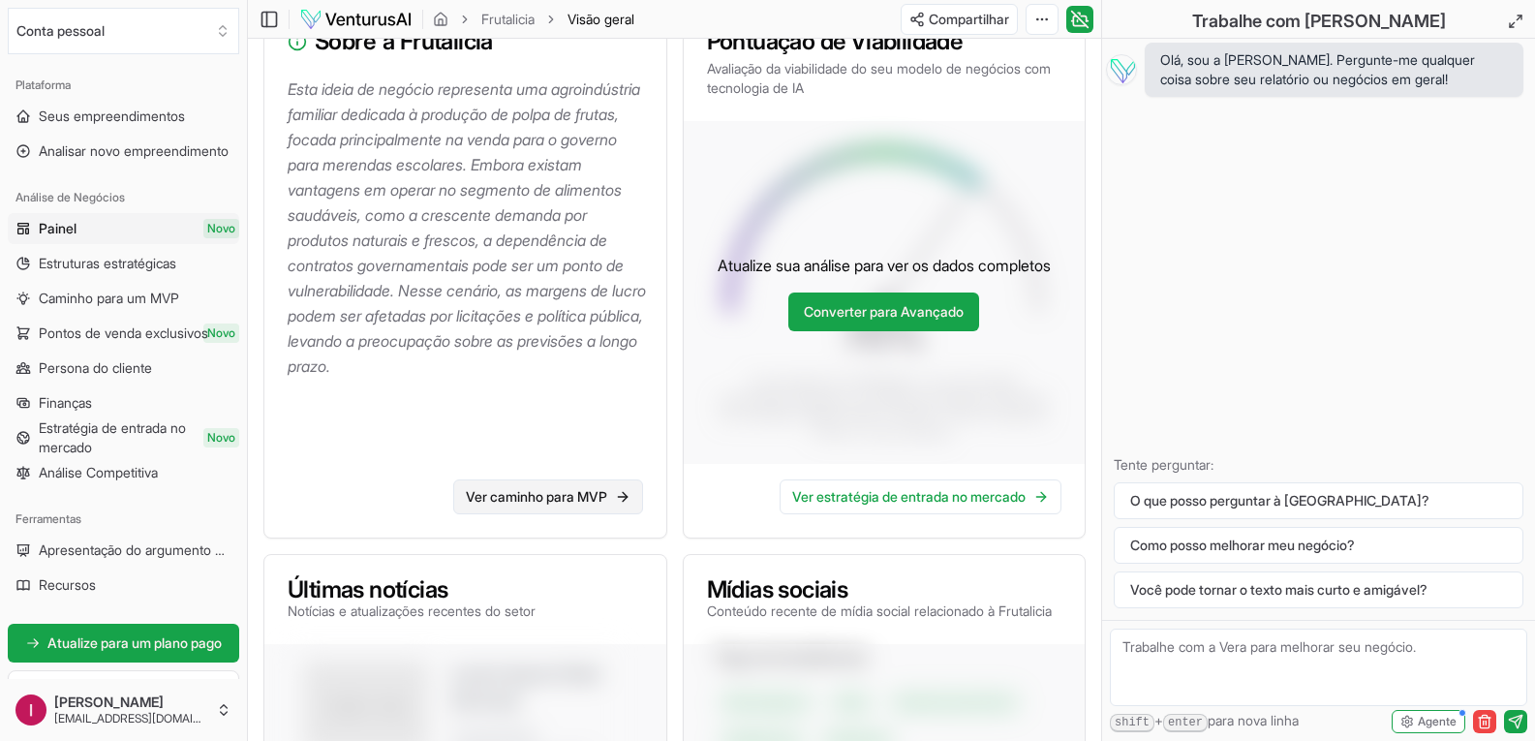
click at [553, 497] on font "Ver caminho para MVP" at bounding box center [536, 496] width 141 height 16
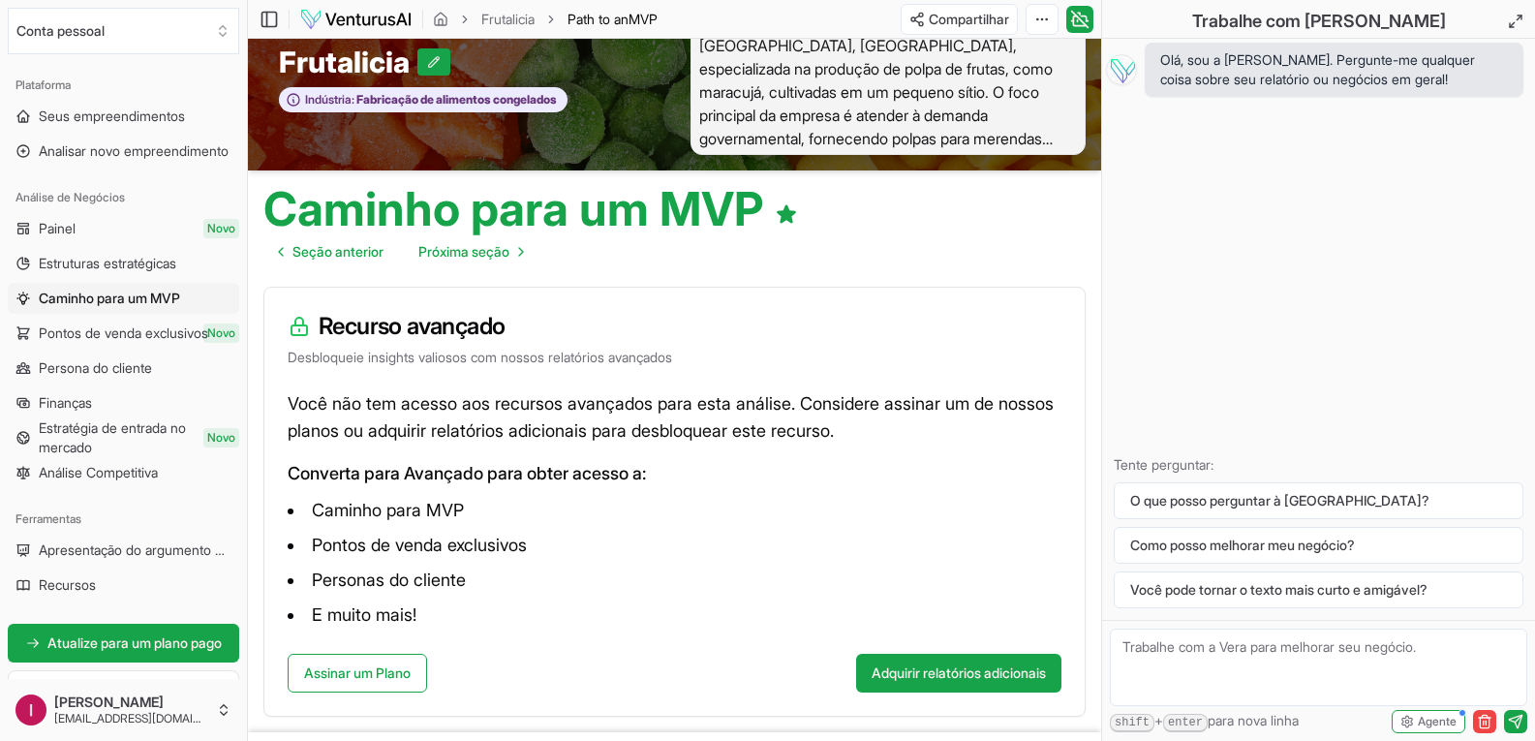
scroll to position [40, 0]
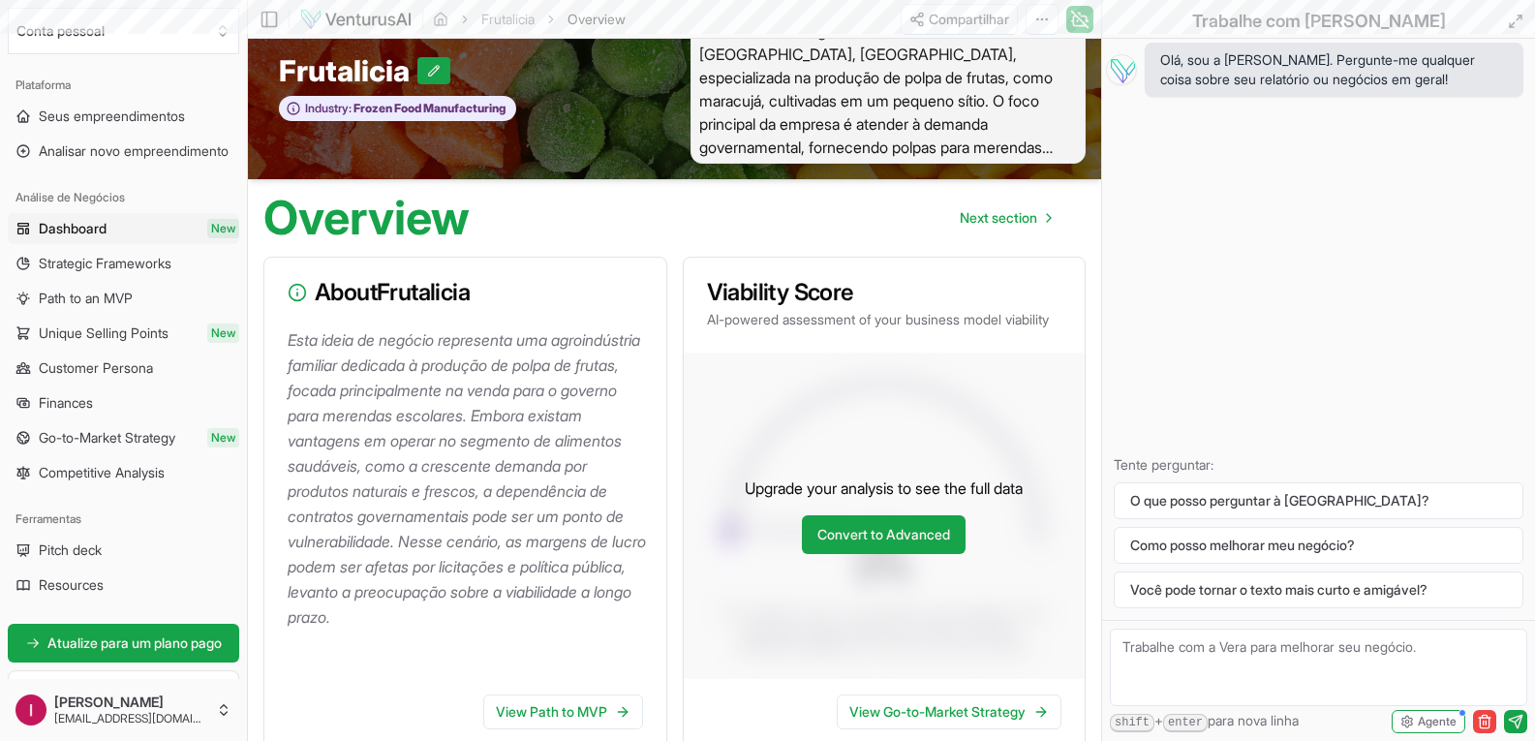
scroll to position [291, 0]
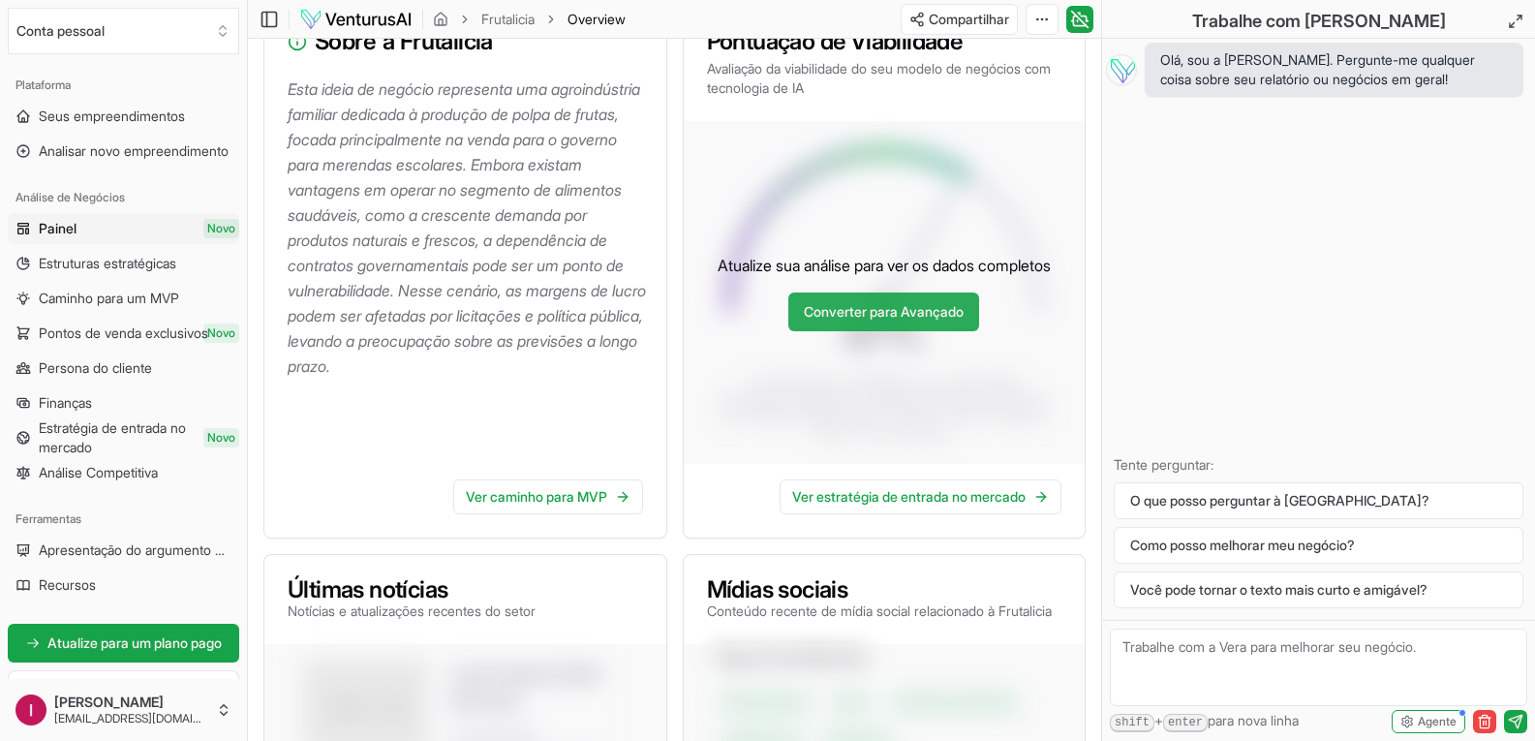
click at [870, 306] on font "Converter para Avançado" at bounding box center [884, 311] width 160 height 16
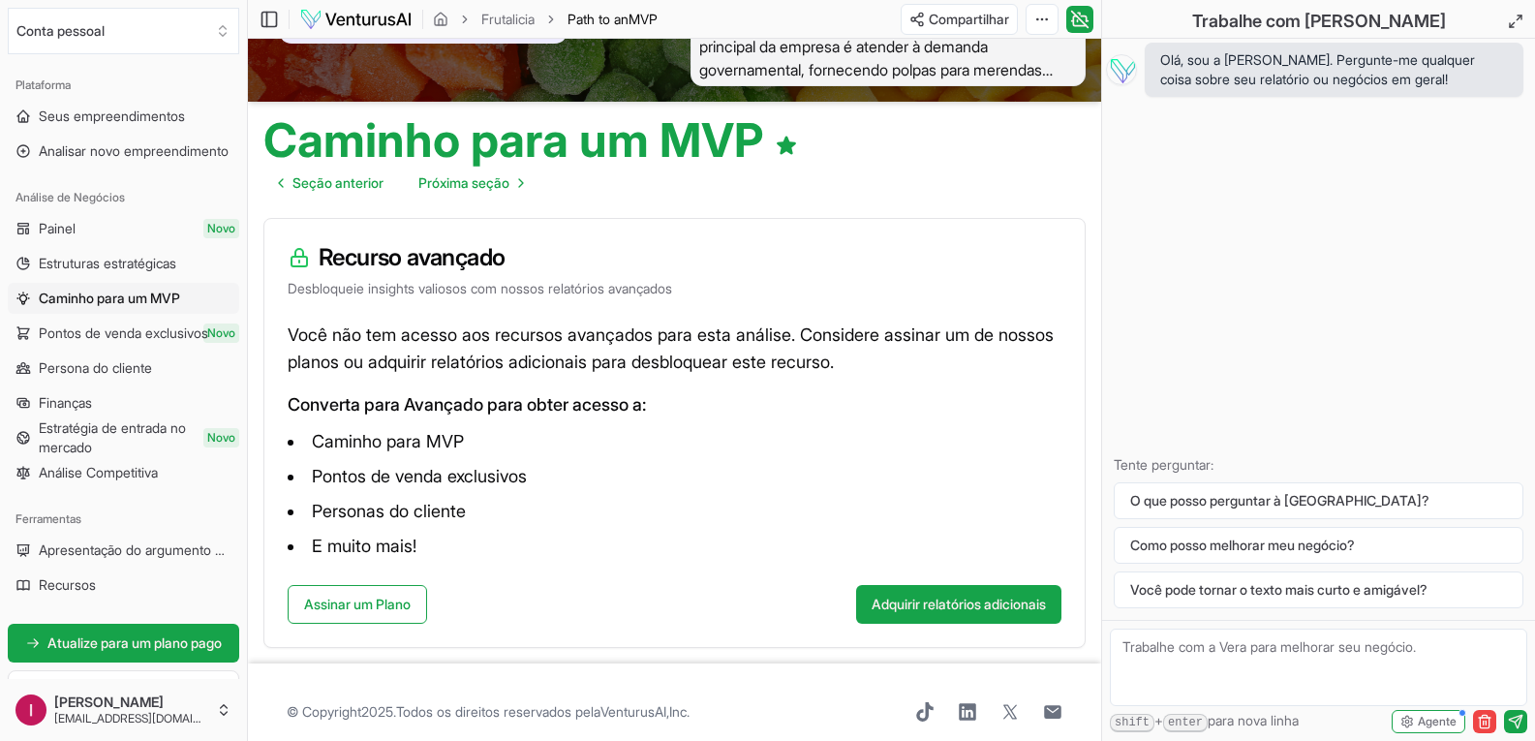
scroll to position [137, 0]
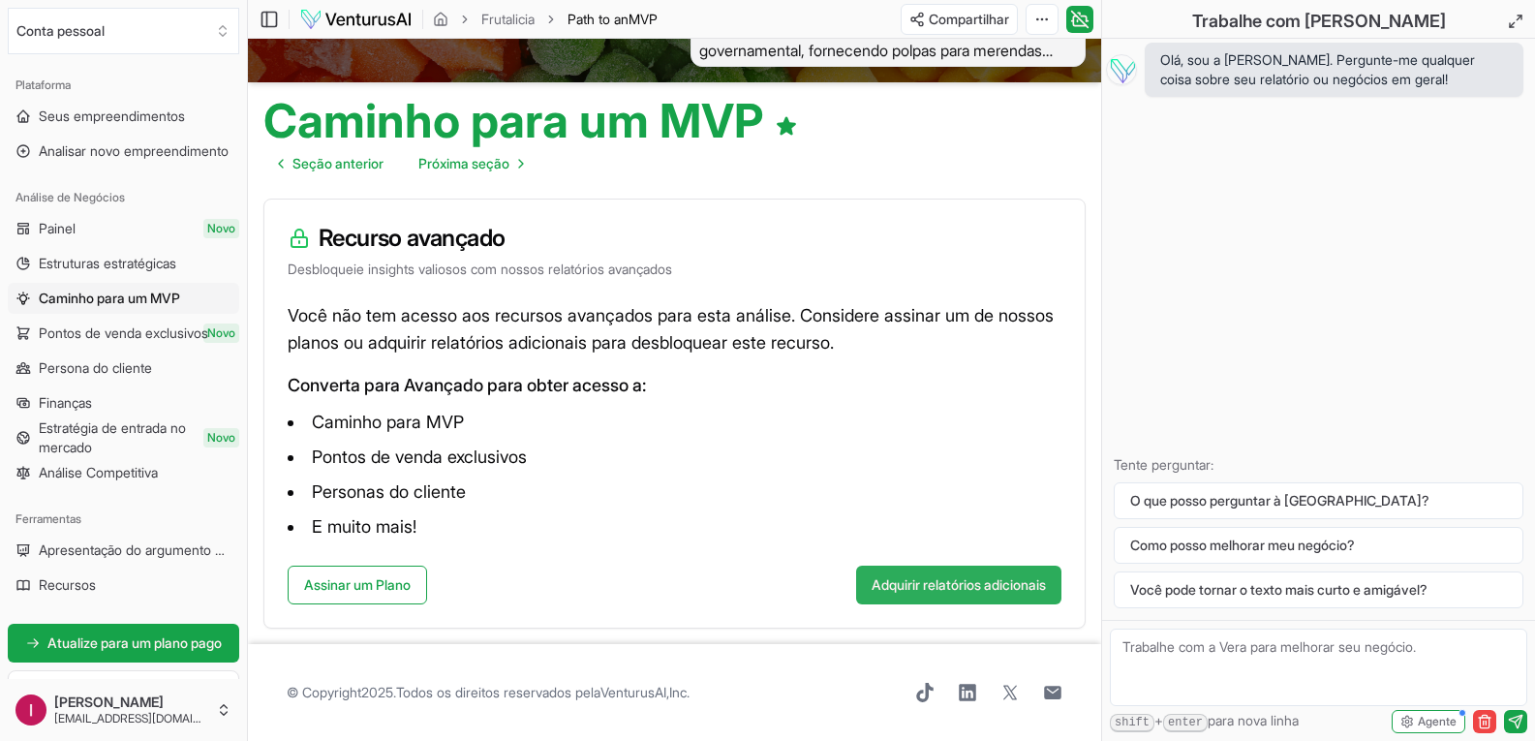
click at [999, 582] on font "Adquirir relatórios adicionais" at bounding box center [959, 584] width 174 height 16
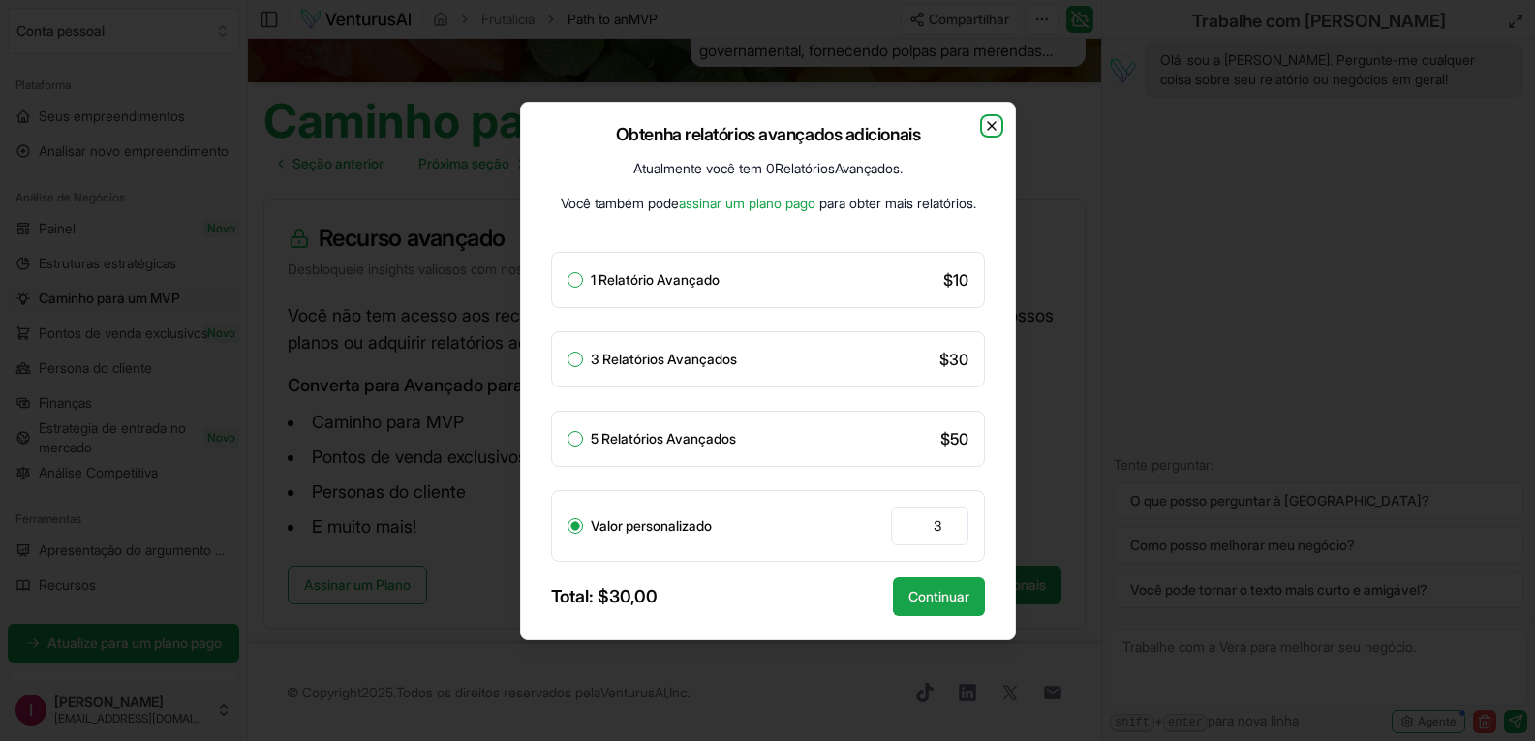
click at [989, 124] on icon "button" at bounding box center [991, 125] width 15 height 15
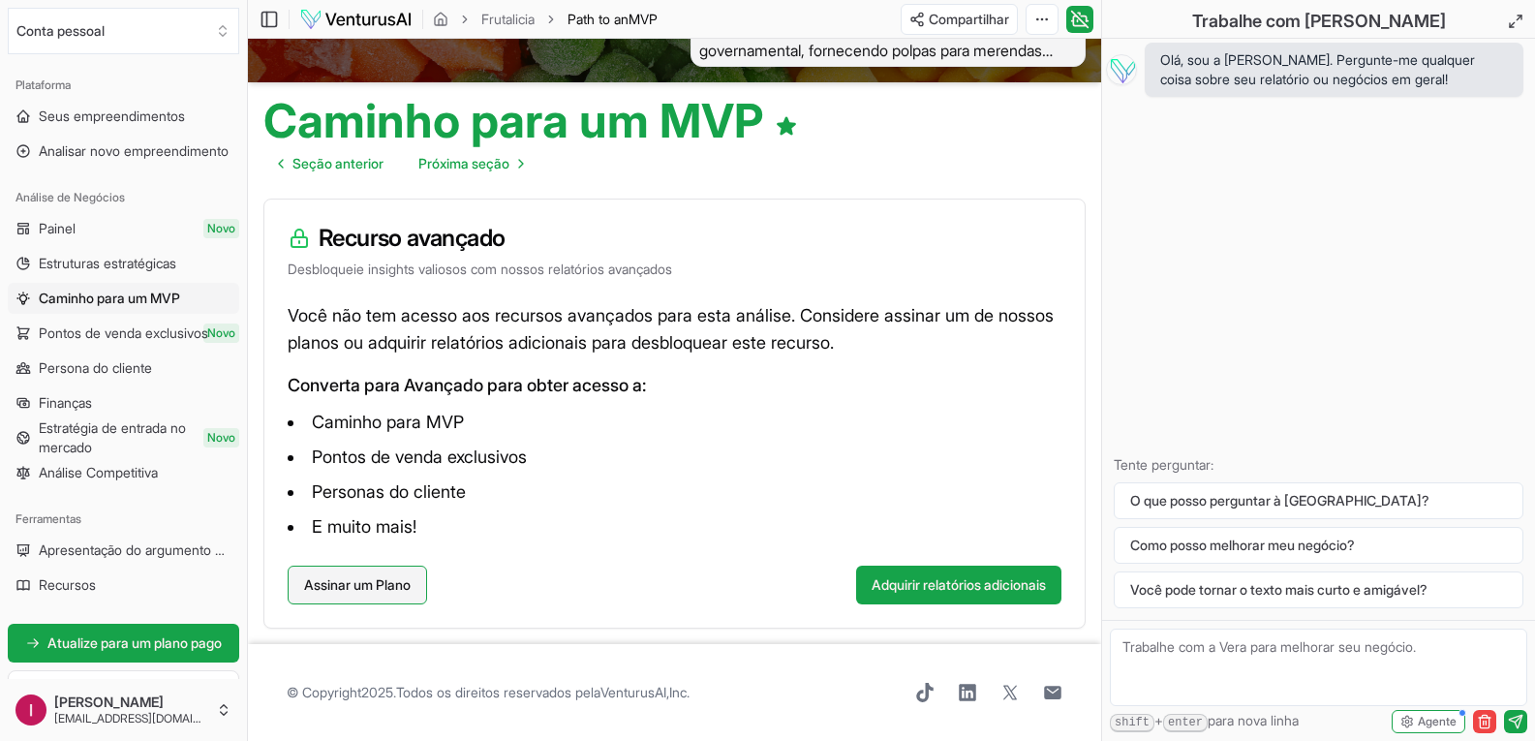
click at [375, 585] on font "Assinar um Plano" at bounding box center [357, 584] width 107 height 16
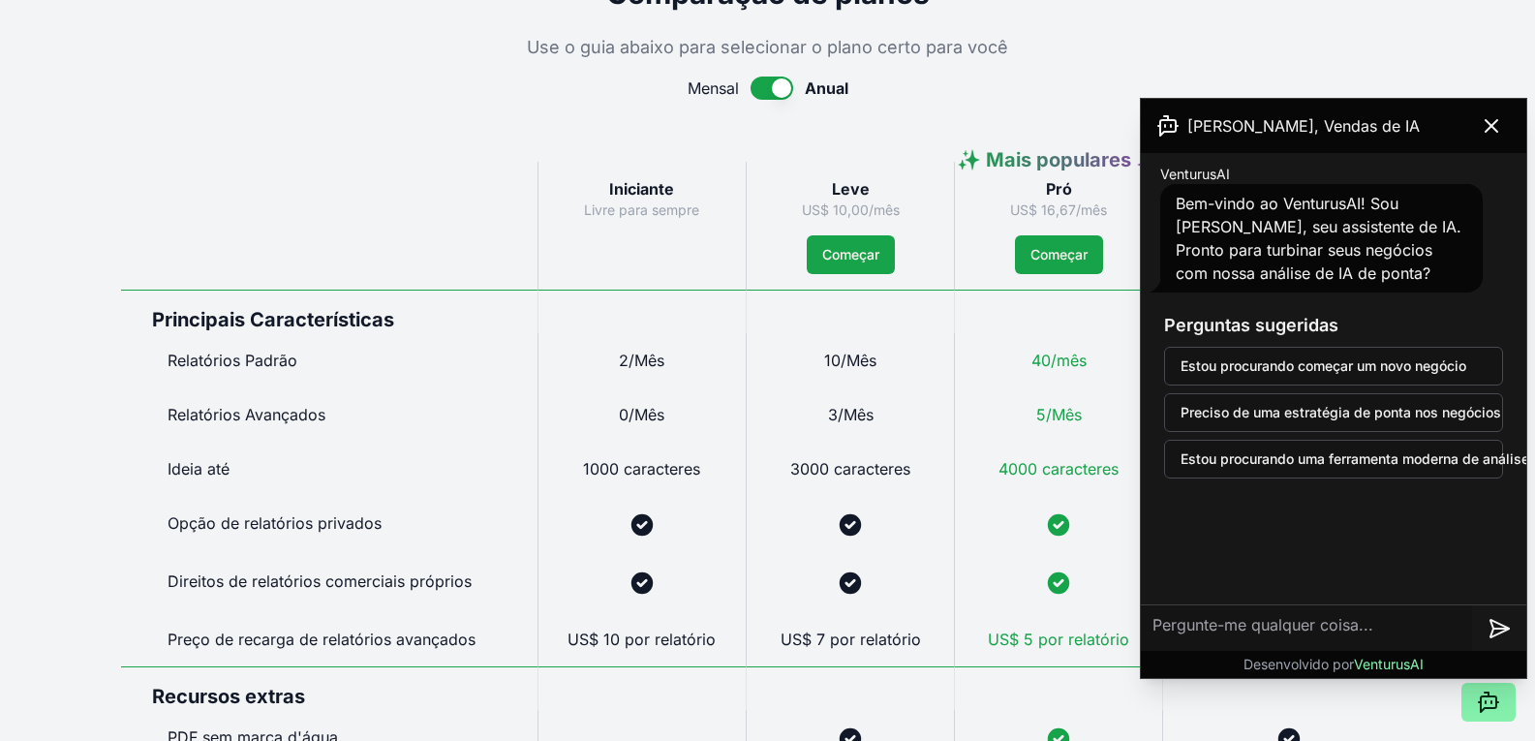
scroll to position [969, 0]
